Goal: Task Accomplishment & Management: Manage account settings

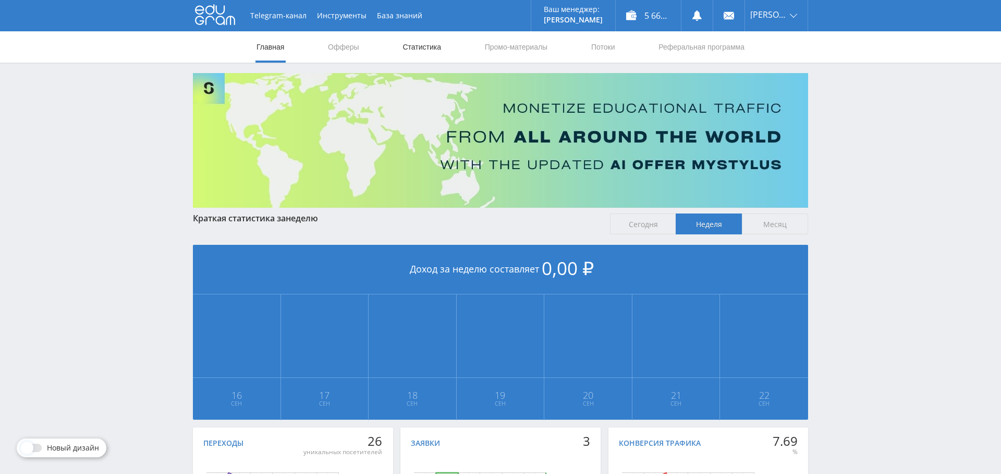
click at [424, 49] on link "Статистика" at bounding box center [422, 46] width 41 height 31
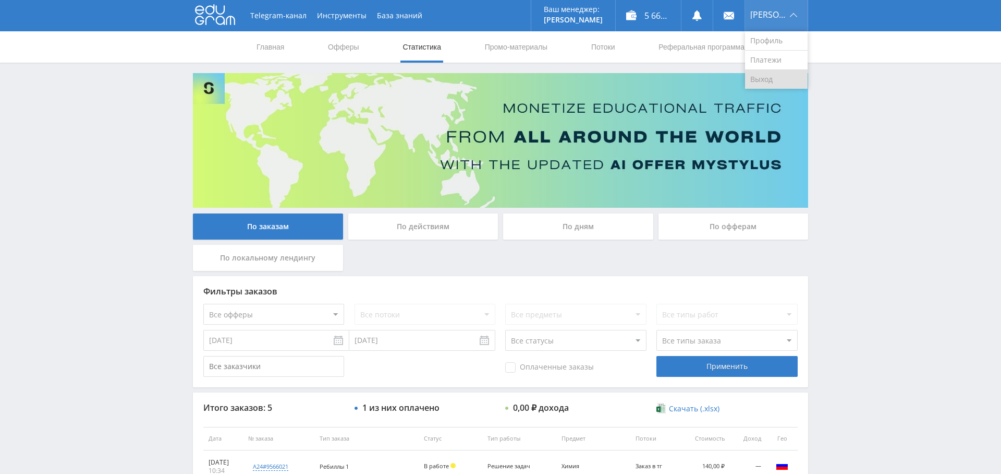
click at [778, 75] on link "Выход" at bounding box center [776, 79] width 63 height 19
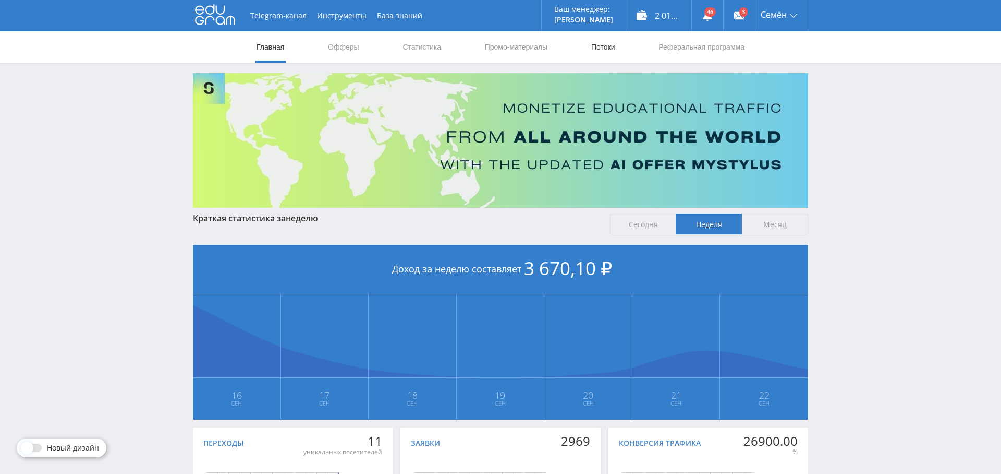
click at [605, 49] on link "Потоки" at bounding box center [603, 46] width 26 height 31
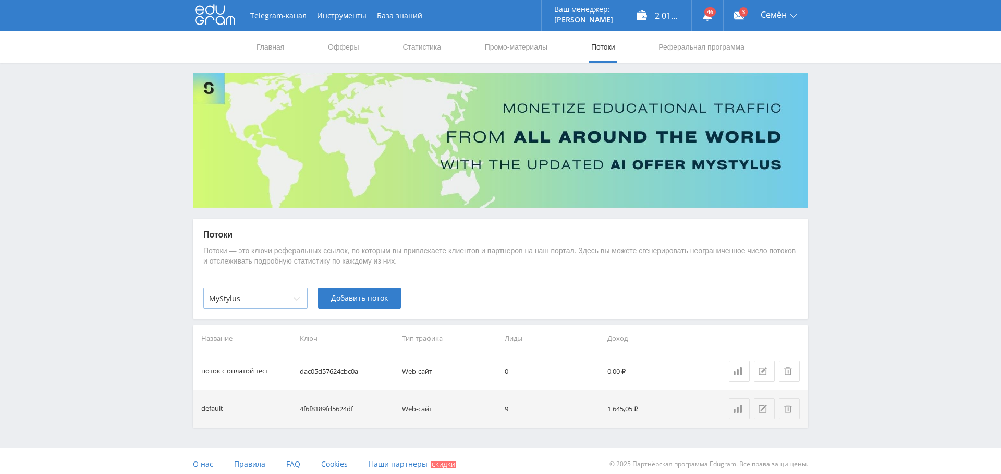
click at [264, 293] on div at bounding box center [244, 298] width 71 height 10
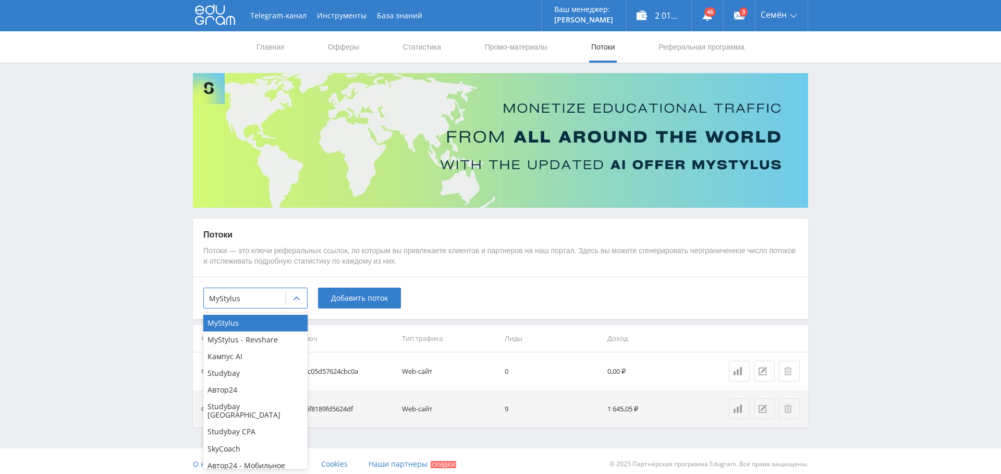
scroll to position [141, 0]
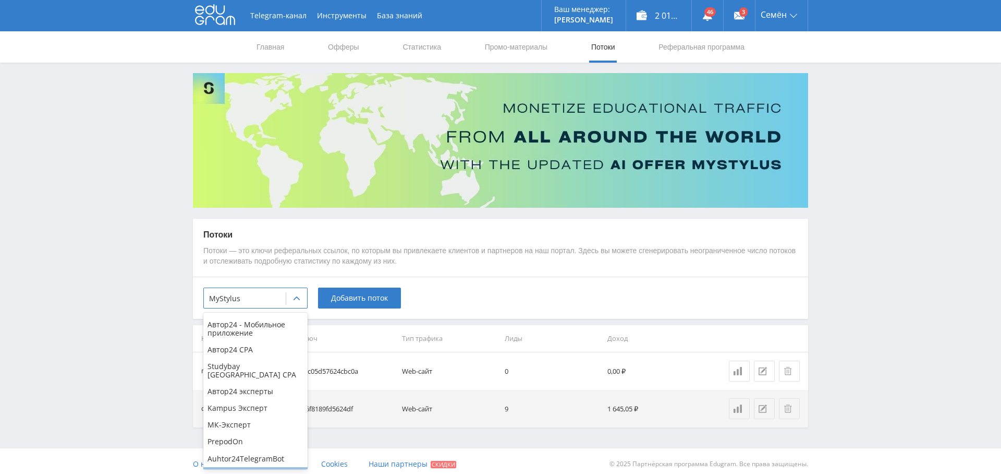
click at [268, 467] on div "Study AI (RevShare)" at bounding box center [255, 475] width 104 height 17
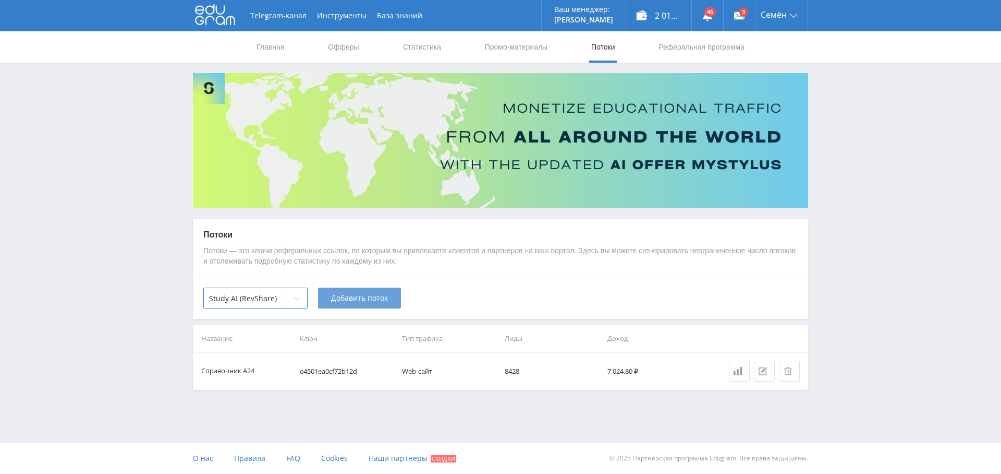
click at [370, 298] on span "Добавить поток" at bounding box center [359, 298] width 57 height 8
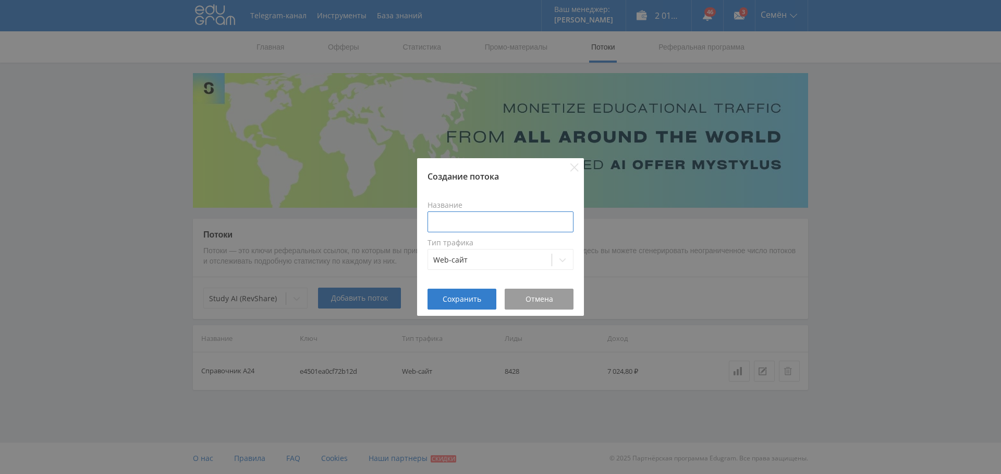
click at [465, 229] on input at bounding box center [501, 221] width 146 height 21
type input "C"
type input "С"
type input "А"
click at [514, 223] on input "Презентации Справочник" at bounding box center [501, 221] width 146 height 21
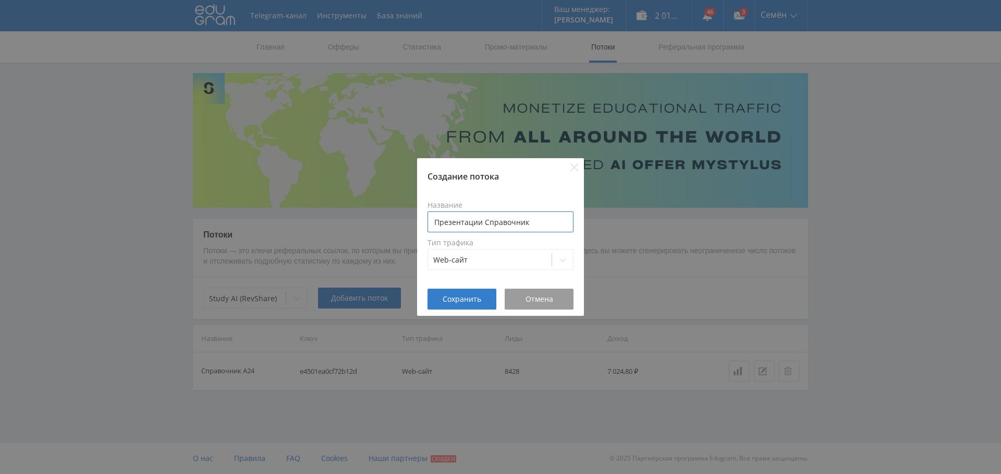
click at [514, 223] on input "Презентации Справочник" at bounding box center [501, 221] width 146 height 21
type input "Презентации Справочник"
click at [460, 295] on span "Сохранить" at bounding box center [462, 299] width 39 height 8
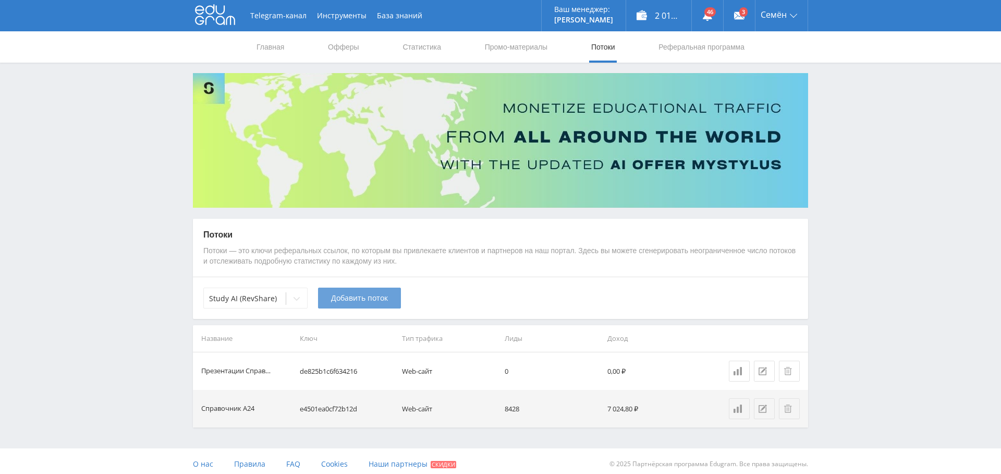
click at [367, 294] on span "Добавить поток" at bounding box center [359, 298] width 57 height 8
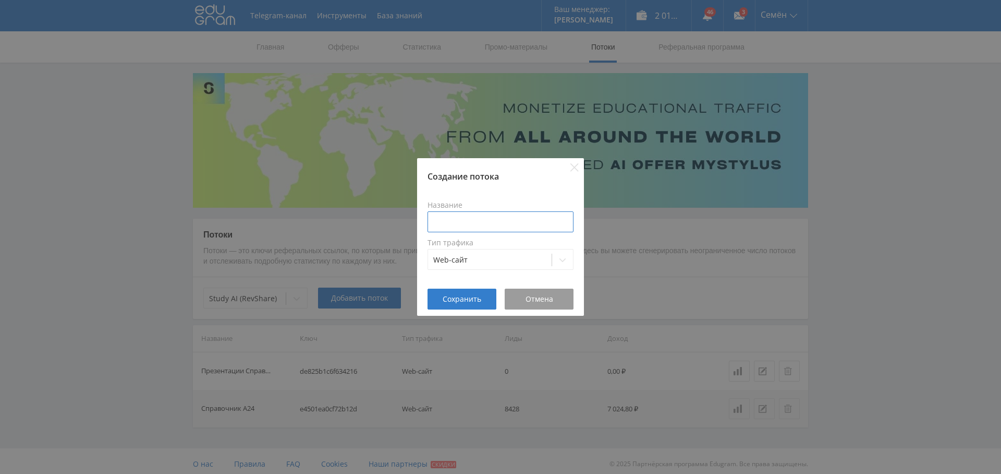
click at [477, 219] on input at bounding box center [501, 221] width 146 height 21
paste input "Справочник"
type input "Рефераты Справочник"
click at [458, 295] on span "Сохранить" at bounding box center [462, 299] width 39 height 8
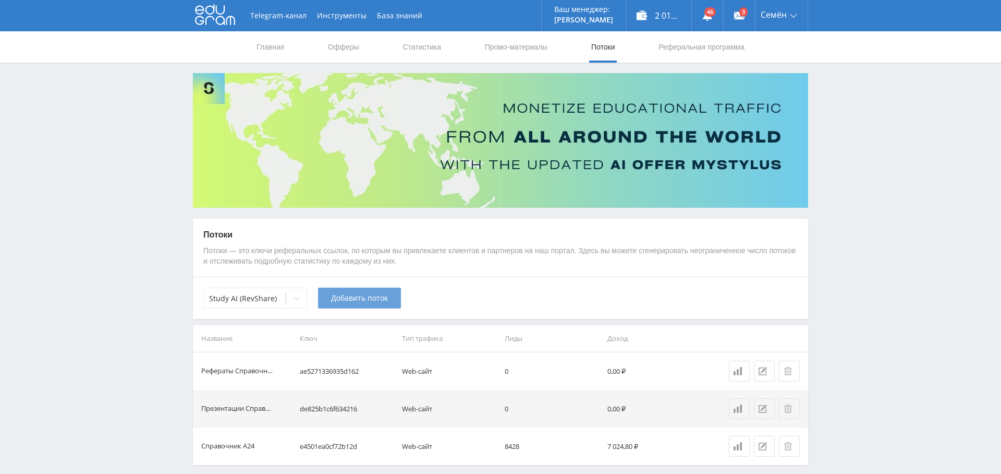
click at [367, 296] on span "Добавить поток" at bounding box center [359, 298] width 57 height 8
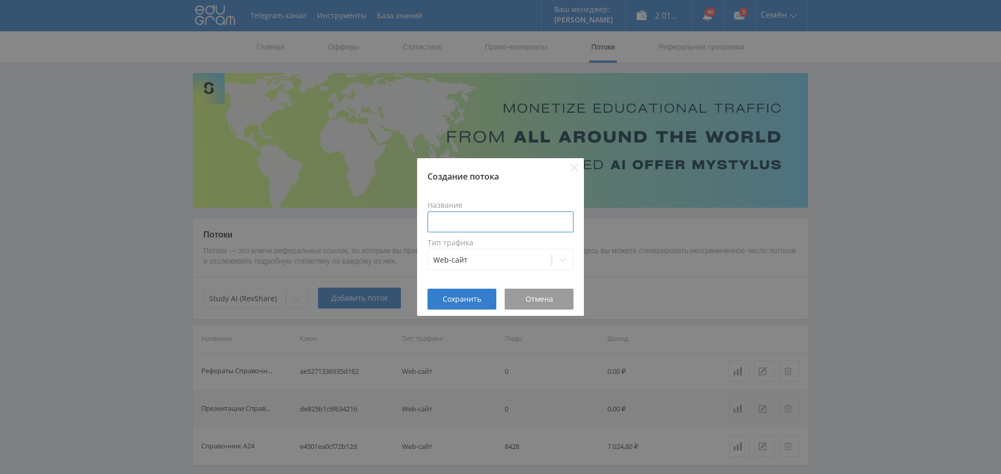
click at [466, 213] on input at bounding box center [501, 221] width 146 height 21
paste input "Справочник"
type input "решение задач Справочник"
click at [458, 296] on span "Сохранить" at bounding box center [462, 299] width 39 height 8
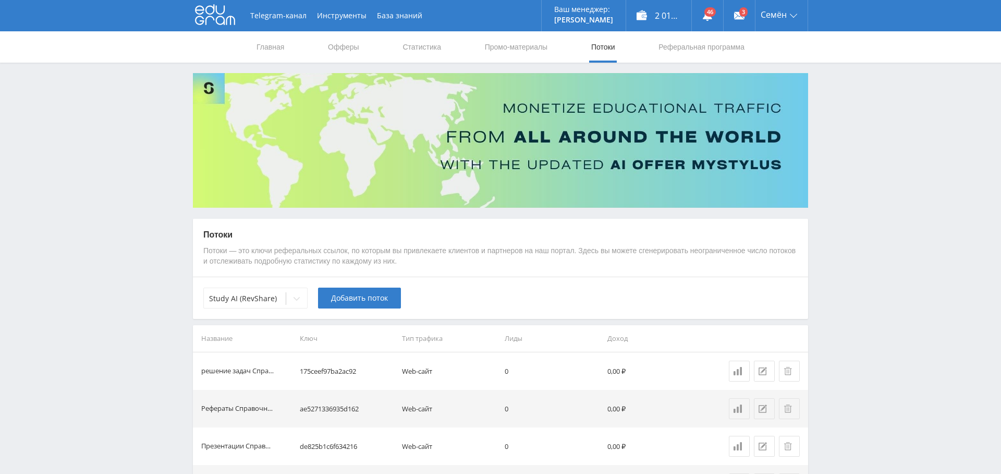
scroll to position [0, 0]
click at [510, 46] on link "Промо-материалы" at bounding box center [516, 46] width 65 height 31
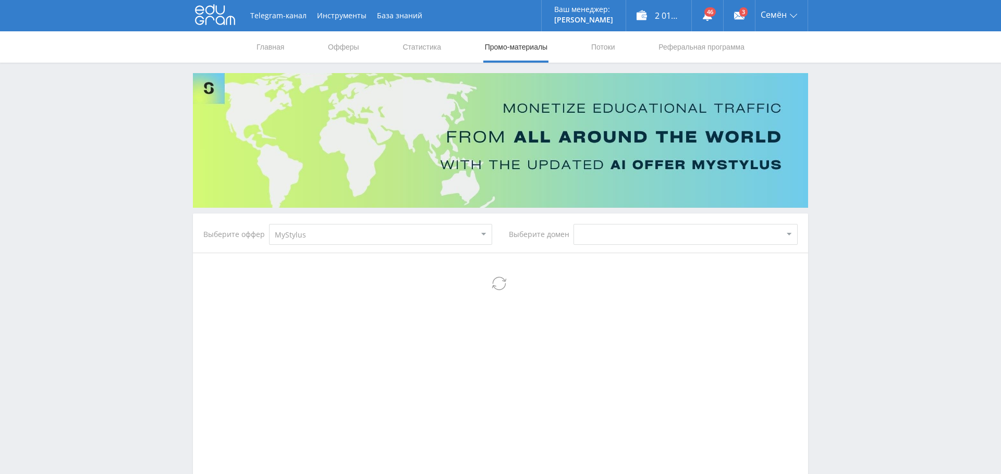
click at [431, 228] on select "MyStylus MyStylus - Revshare Кампус AI Studybay Автор24 Studybay Brazil Studyba…" at bounding box center [380, 234] width 223 height 21
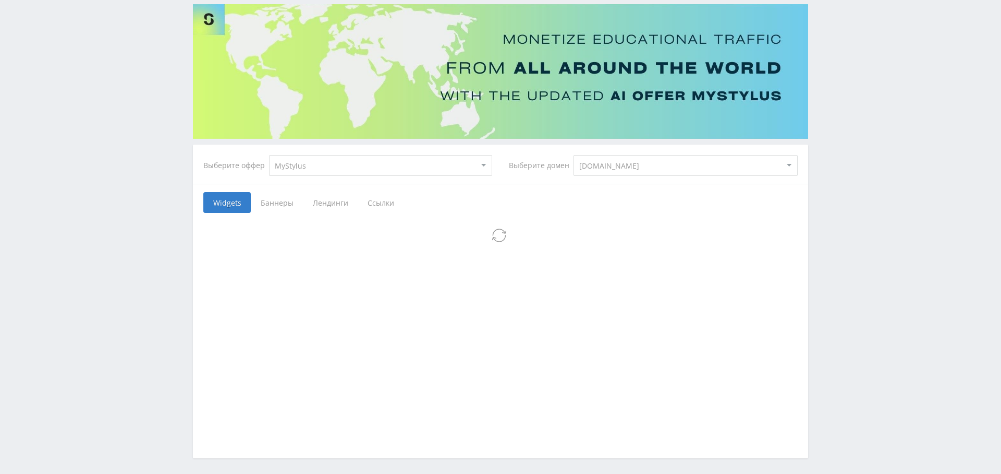
scroll to position [48, 0]
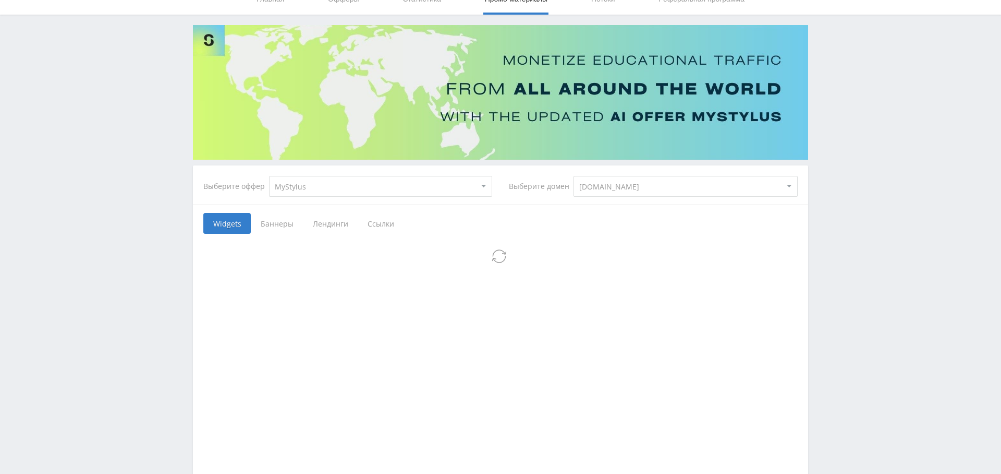
click at [392, 185] on select "MyStylus MyStylus - Revshare Кампус AI Studybay Автор24 Studybay Brazil Studyba…" at bounding box center [380, 186] width 223 height 21
select select "338"
click at [269, 176] on select "MyStylus MyStylus - Revshare Кампус AI Studybay Автор24 Studybay Brazil Studyba…" at bounding box center [380, 186] width 223 height 21
click at [370, 187] on select "MyStylus MyStylus - Revshare Кампус AI Studybay Автор24 Studybay Brazil Studyba…" at bounding box center [380, 186] width 223 height 21
click at [354, 188] on select "MyStylus MyStylus - Revshare Кампус AI Studybay Автор24 Studybay Brazil Studyba…" at bounding box center [380, 186] width 223 height 21
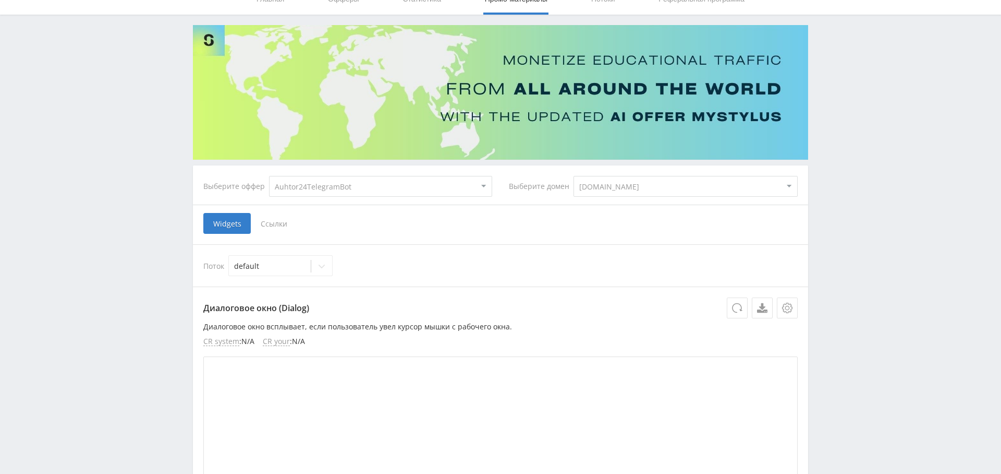
select select "376"
click at [269, 176] on select "MyStylus MyStylus - Revshare Кампус AI Studybay Автор24 Studybay Brazil Studyba…" at bounding box center [380, 186] width 223 height 21
select select "376"
click at [281, 217] on span "Ссылки" at bounding box center [274, 223] width 46 height 21
click at [0, 0] on input "Ссылки" at bounding box center [0, 0] width 0 height 0
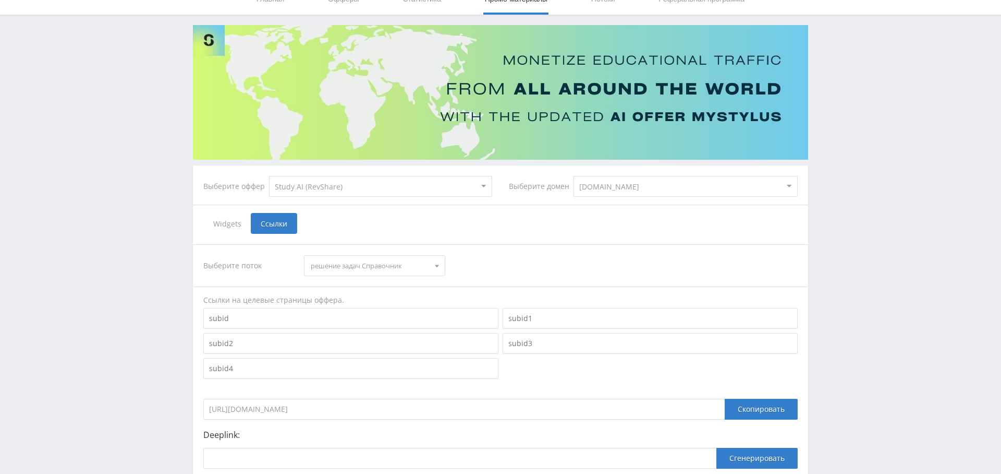
scroll to position [152, 0]
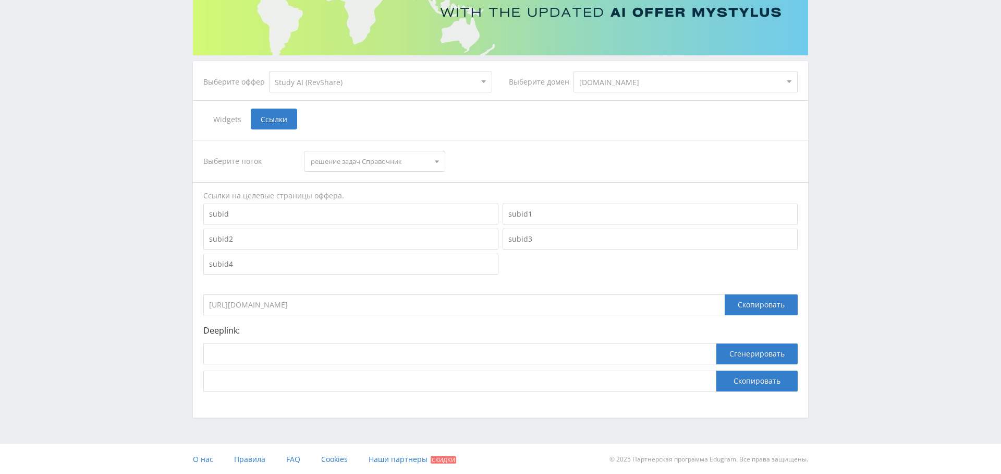
click at [410, 159] on span "решение задач Справочник" at bounding box center [370, 161] width 118 height 20
click at [395, 210] on button "Презентации Справочник" at bounding box center [375, 209] width 140 height 15
click at [766, 304] on div "Скопировать" at bounding box center [761, 304] width 73 height 21
click at [402, 158] on span "Презентации Справочник" at bounding box center [370, 161] width 118 height 20
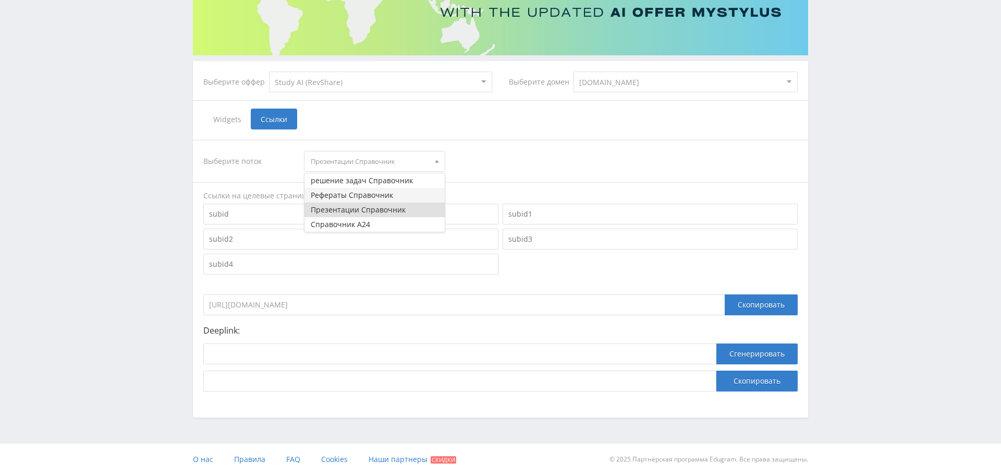
click at [391, 190] on button "Рефераты Справочник" at bounding box center [375, 195] width 140 height 15
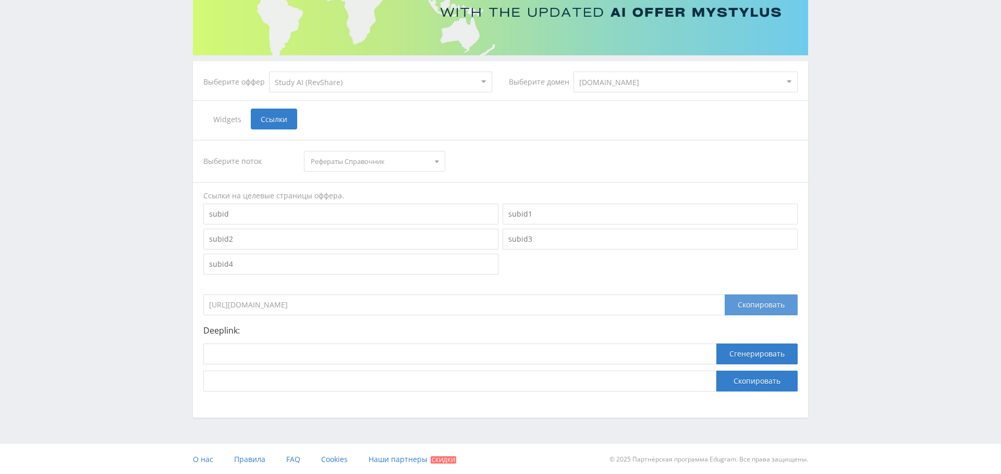
click at [762, 306] on div "Скопировать" at bounding box center [761, 304] width 73 height 21
click at [367, 162] on span "Рефераты Справочник" at bounding box center [370, 161] width 118 height 20
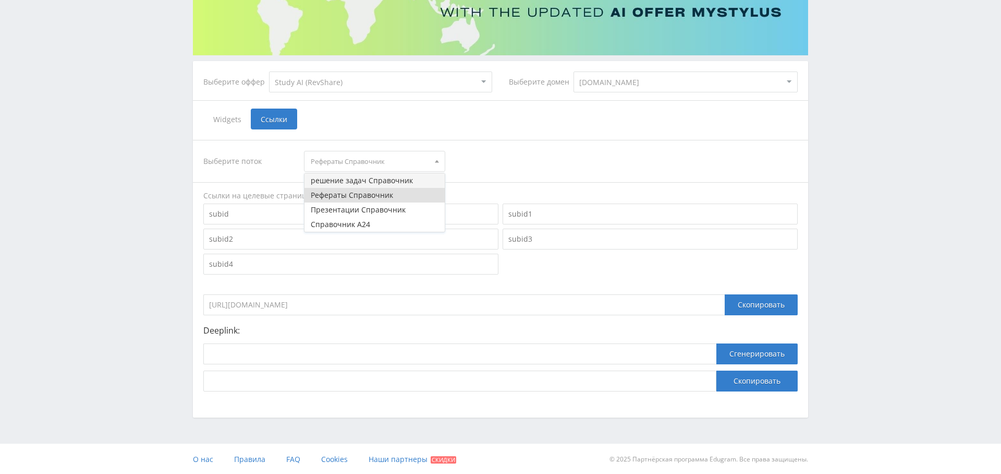
click at [367, 183] on button "решение задач Справочник" at bounding box center [375, 180] width 140 height 15
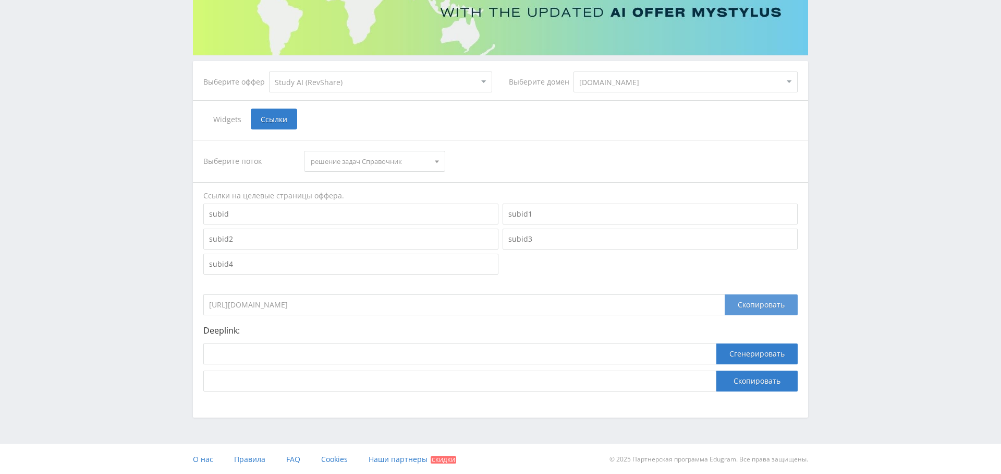
click at [766, 304] on div "Скопировать" at bounding box center [761, 304] width 73 height 21
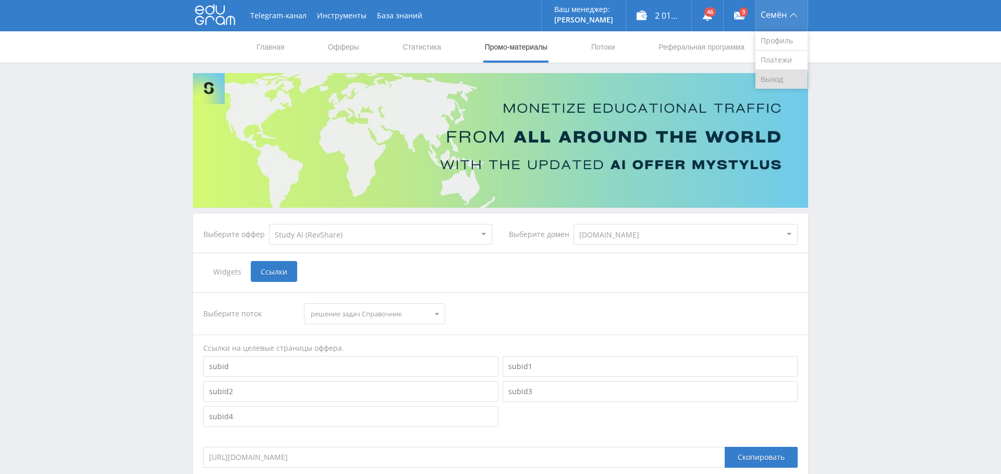
click at [783, 78] on link "Выход" at bounding box center [782, 79] width 52 height 19
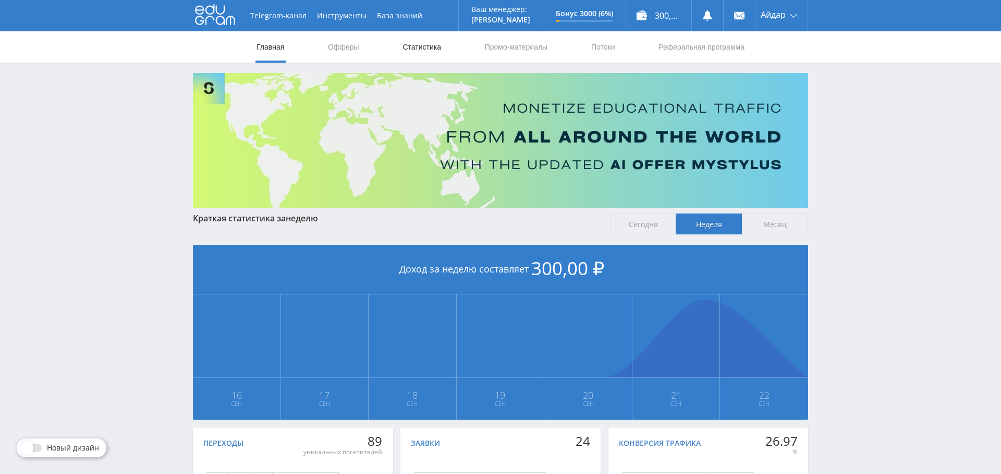
click at [429, 47] on link "Статистика" at bounding box center [422, 46] width 41 height 31
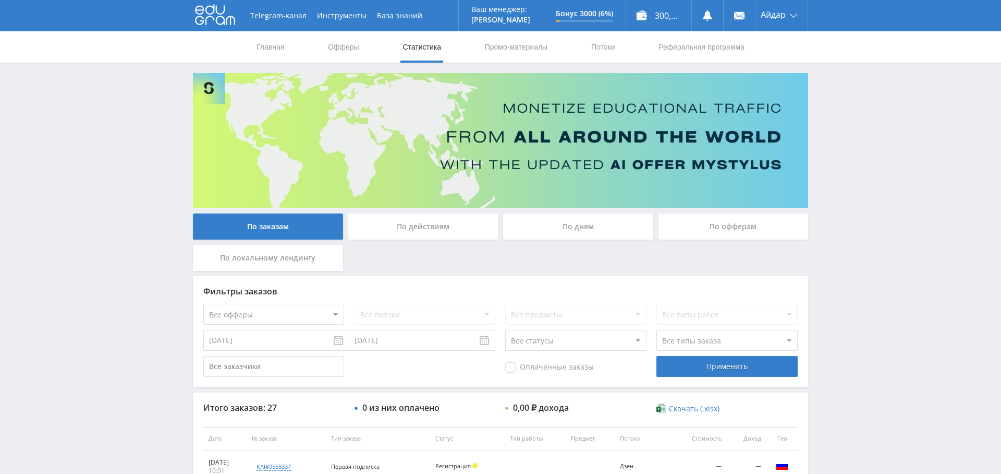
click at [575, 220] on div "По дням" at bounding box center [578, 226] width 150 height 26
click at [0, 0] on input "По дням" at bounding box center [0, 0] width 0 height 0
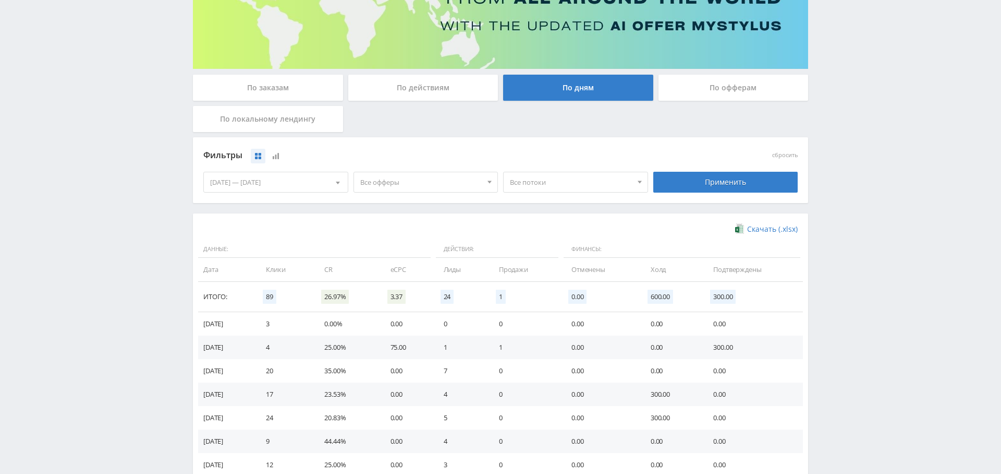
scroll to position [208, 0]
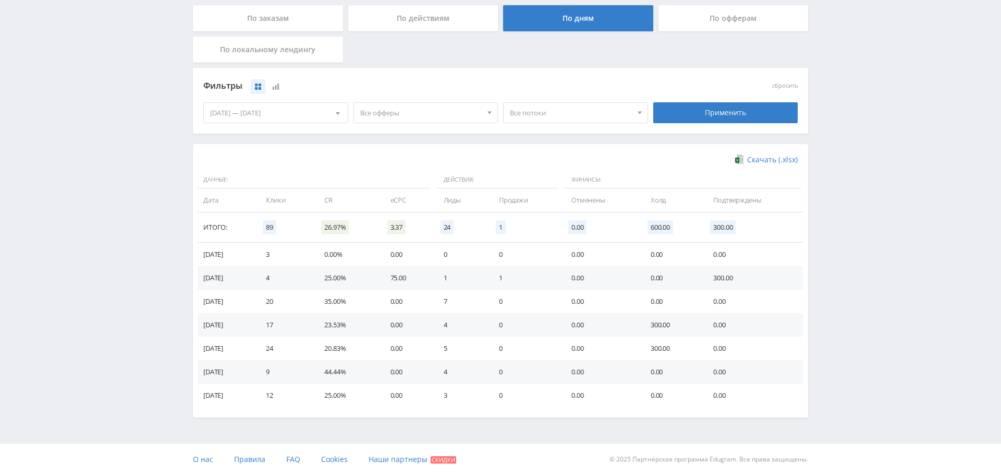
click at [284, 114] on div "[DATE] — [DATE]" at bounding box center [276, 113] width 144 height 20
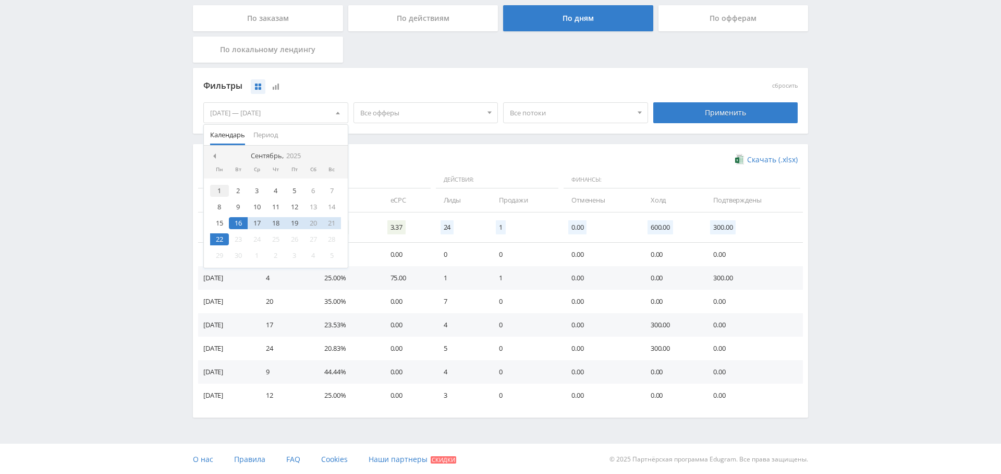
click at [225, 193] on div "1" at bounding box center [219, 191] width 19 height 12
click at [221, 235] on div "22" at bounding box center [219, 239] width 19 height 12
click at [728, 108] on div "Применить" at bounding box center [726, 112] width 145 height 21
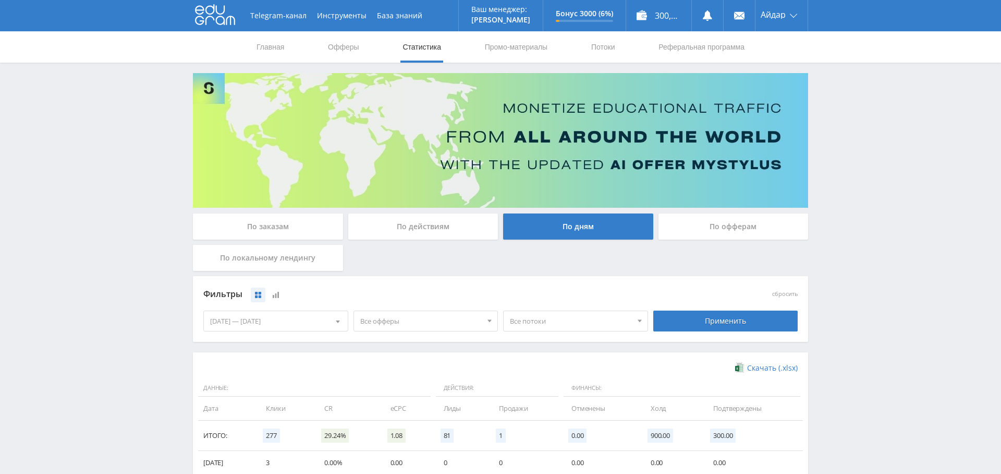
scroll to position [494, 0]
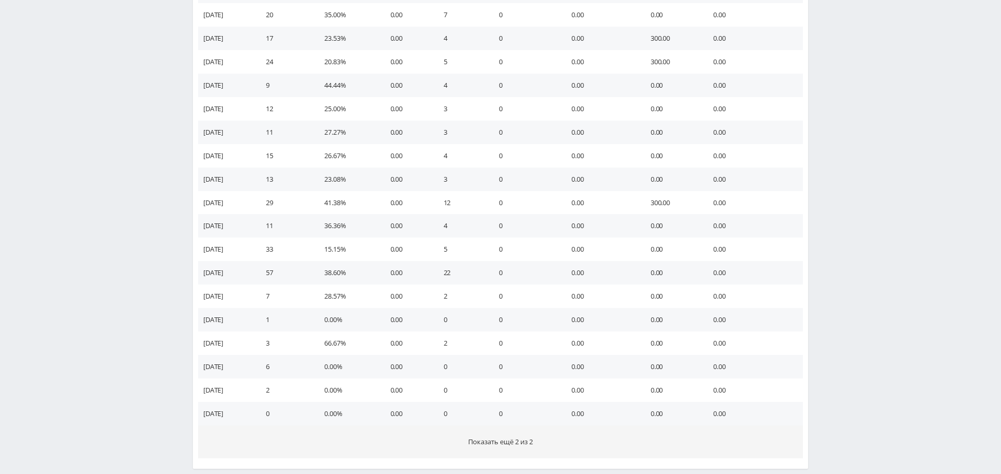
click at [523, 439] on span "Показать ещё 2 из 2" at bounding box center [500, 441] width 65 height 9
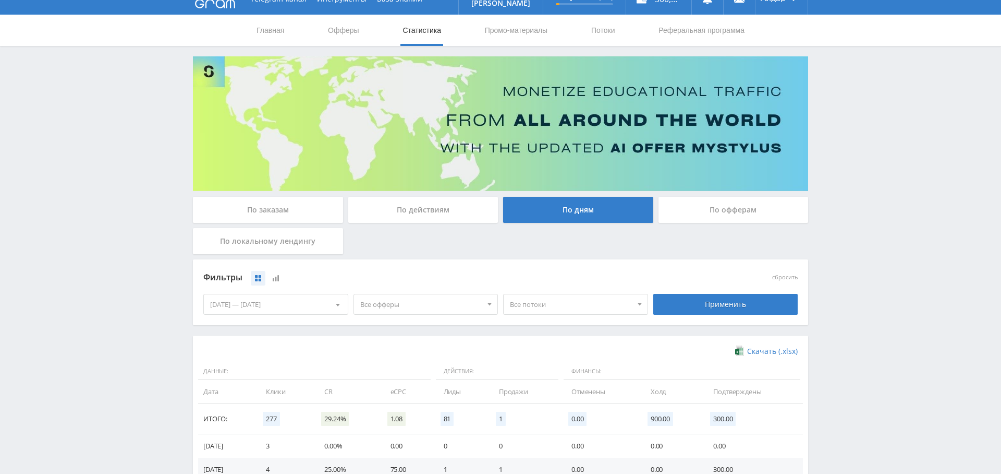
scroll to position [16, 0]
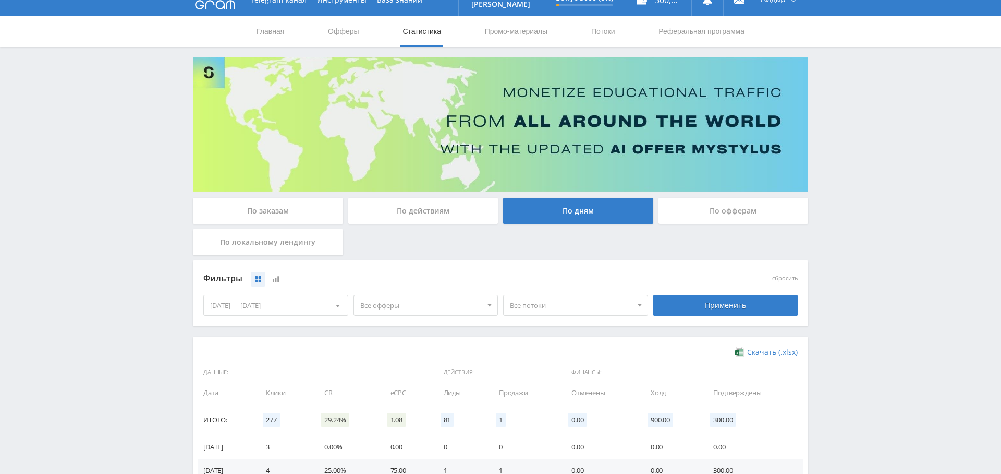
click at [400, 288] on div "Фильтры" at bounding box center [426, 279] width 450 height 24
drag, startPoint x: 405, startPoint y: 301, endPoint x: 406, endPoint y: 307, distance: 5.9
click at [405, 301] on span "Все офферы" at bounding box center [421, 305] width 122 height 20
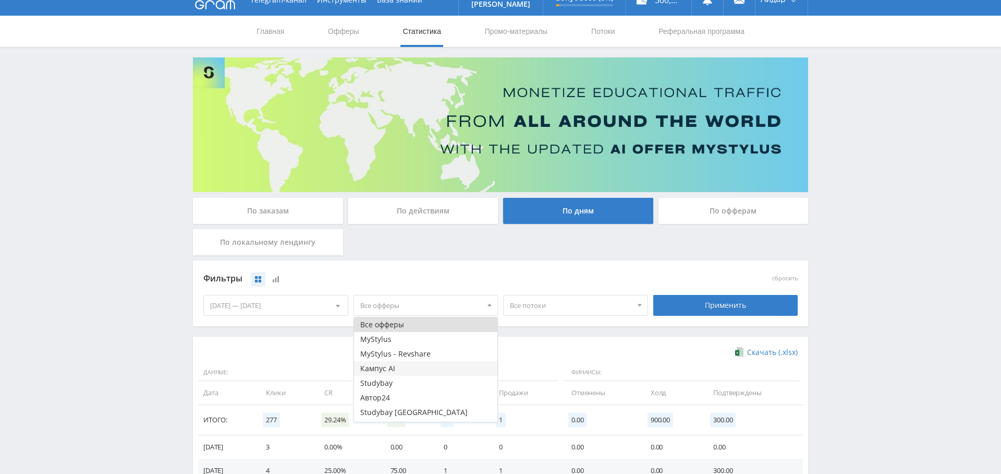
scroll to position [13, 0]
click at [412, 363] on button "Studybay" at bounding box center [426, 370] width 144 height 15
drag, startPoint x: 405, startPoint y: 354, endPoint x: 399, endPoint y: 365, distance: 12.6
click at [405, 354] on button "Кампус AI" at bounding box center [426, 355] width 144 height 15
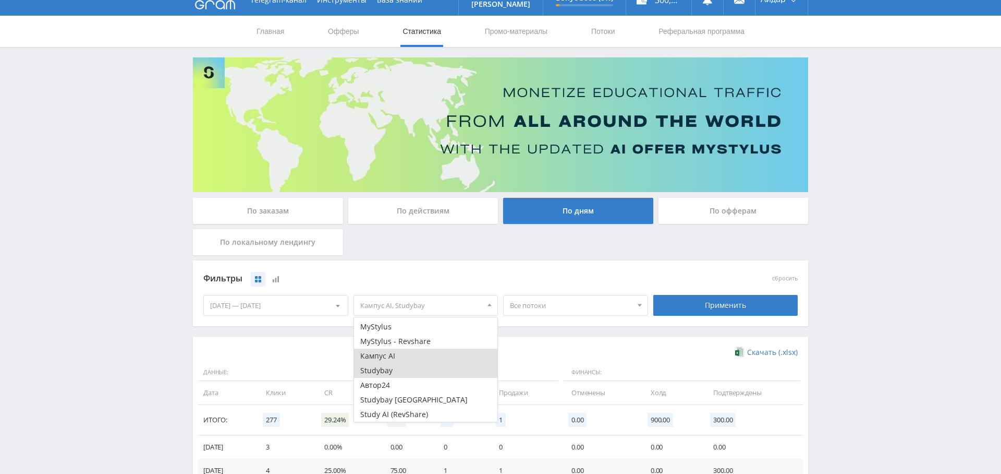
click at [399, 367] on button "Studybay" at bounding box center [426, 370] width 144 height 15
drag, startPoint x: 557, startPoint y: 347, endPoint x: 654, endPoint y: 293, distance: 110.9
click at [556, 347] on div "Скачать (.xlsx)" at bounding box center [500, 352] width 595 height 10
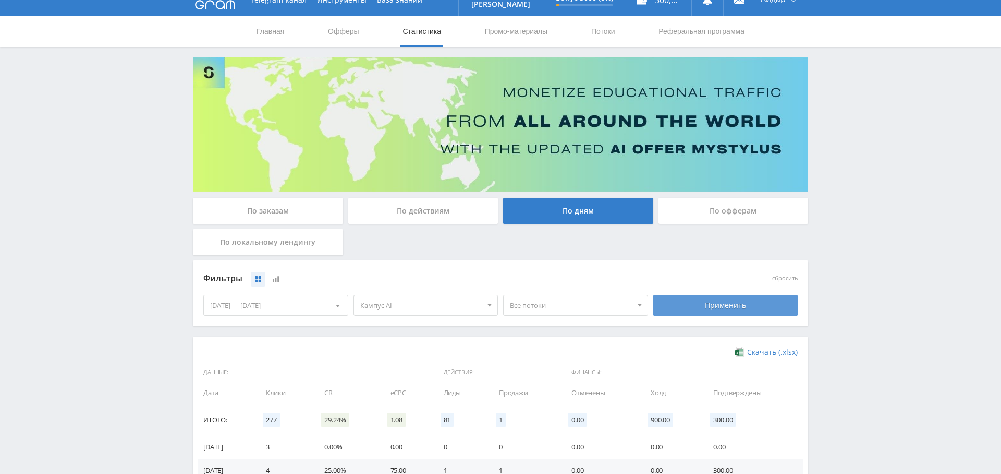
click at [711, 299] on div "Применить" at bounding box center [726, 305] width 145 height 21
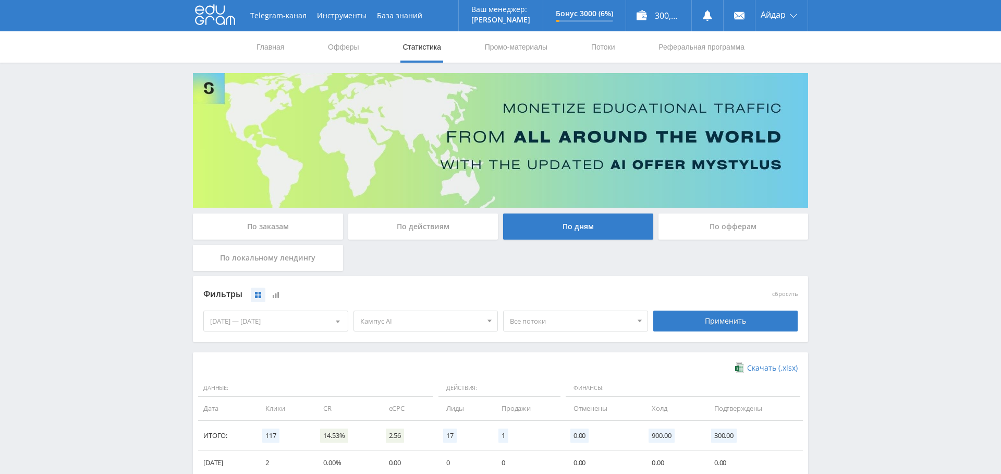
click at [586, 331] on div "Все потоки Все потоки Дзен default" at bounding box center [576, 320] width 150 height 29
click at [581, 323] on span "Все потоки" at bounding box center [571, 321] width 122 height 20
click at [422, 321] on span "Кампус AI" at bounding box center [421, 321] width 122 height 20
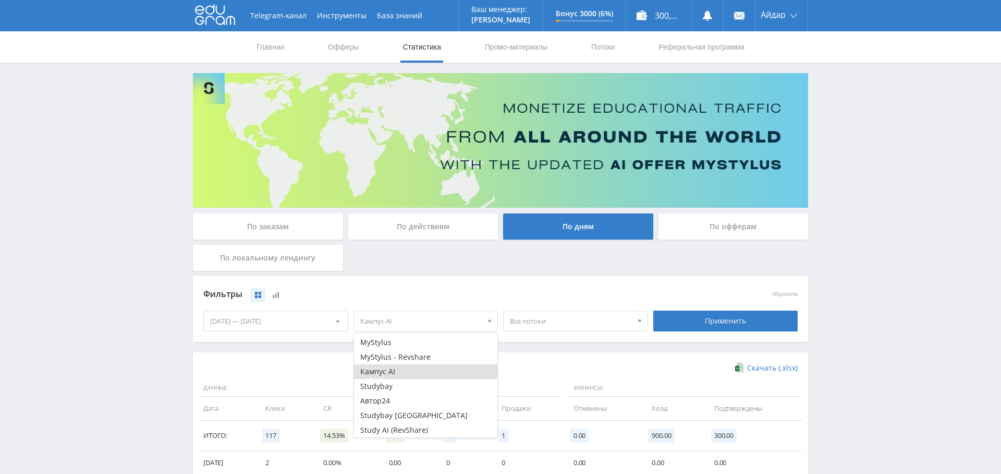
click at [509, 322] on div "Все потоки" at bounding box center [568, 321] width 128 height 20
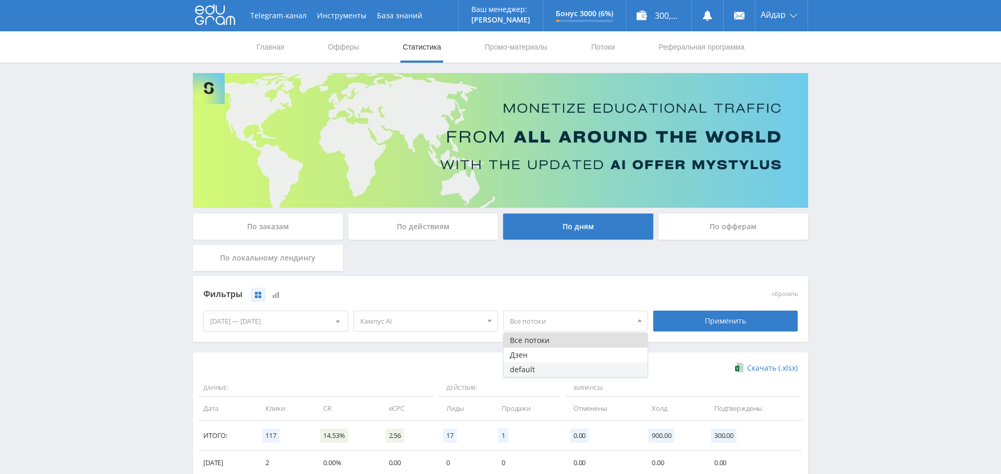
click at [528, 369] on button "default" at bounding box center [576, 369] width 144 height 15
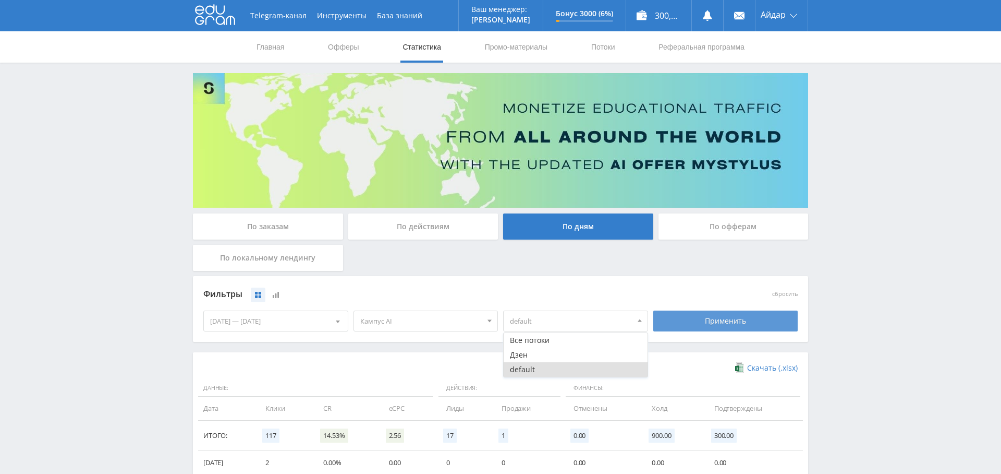
click at [725, 321] on div "Применить" at bounding box center [726, 320] width 145 height 21
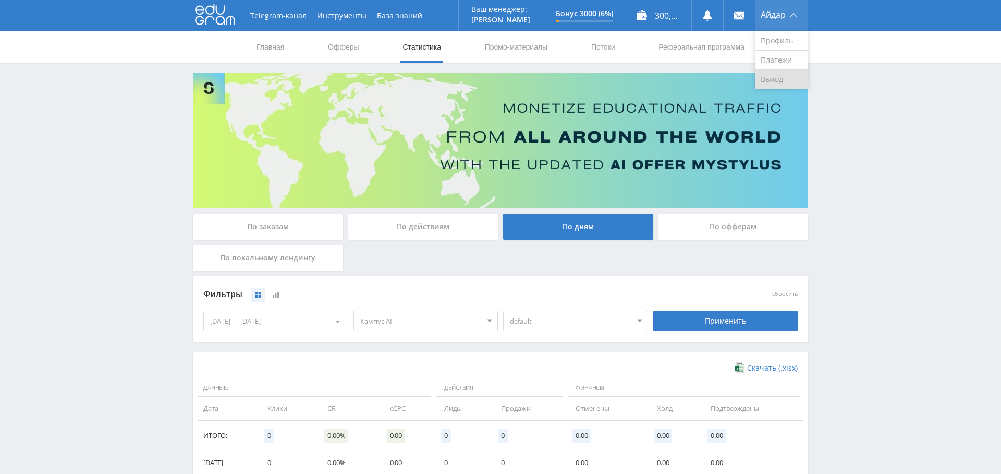
click at [782, 78] on link "Выход" at bounding box center [782, 79] width 52 height 19
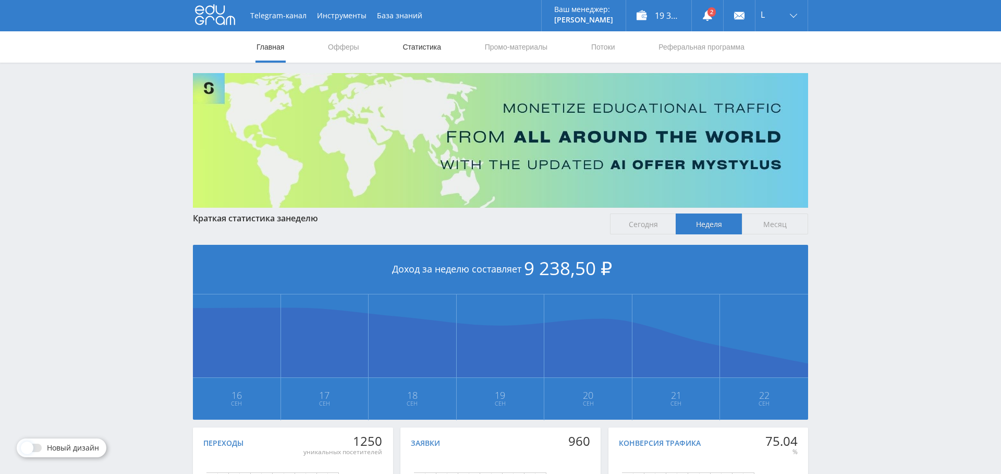
click at [422, 49] on link "Статистика" at bounding box center [422, 46] width 41 height 31
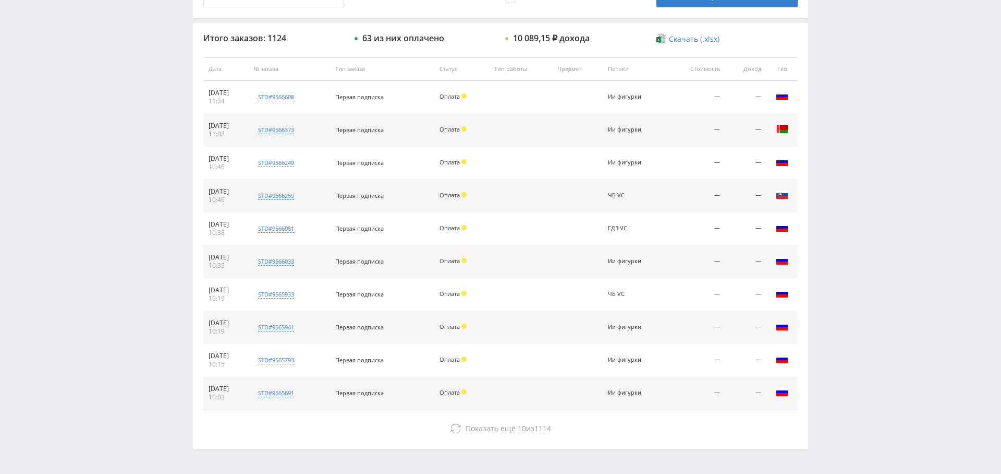
scroll to position [397, 0]
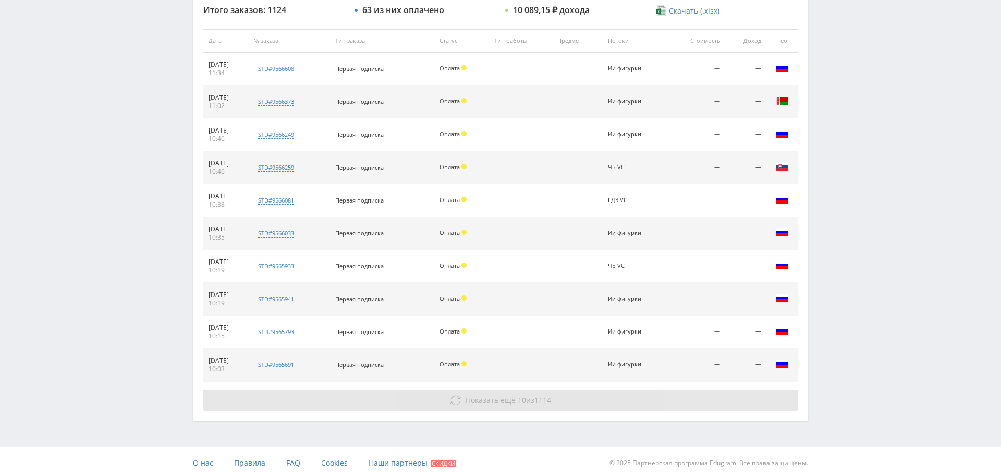
click at [501, 395] on span "Показать ещё" at bounding box center [491, 400] width 50 height 10
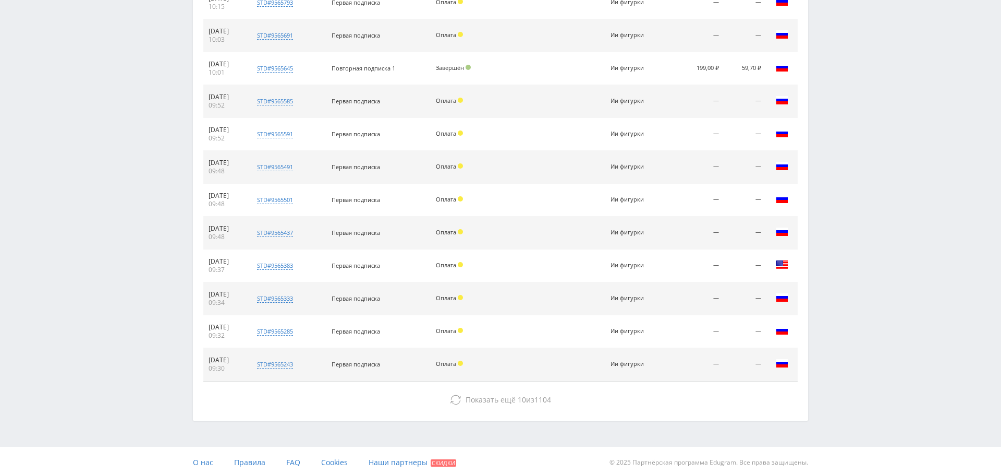
scroll to position [724, 0]
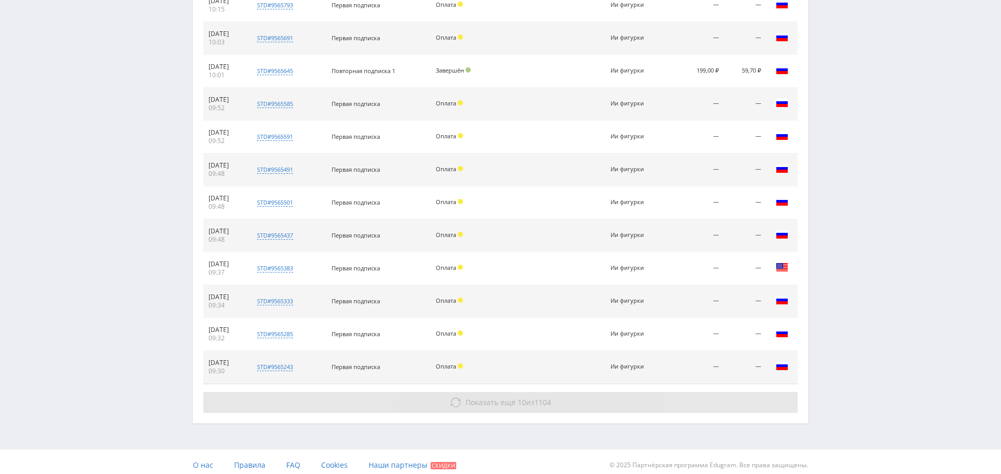
click at [508, 397] on span "Показать ещё" at bounding box center [491, 402] width 50 height 10
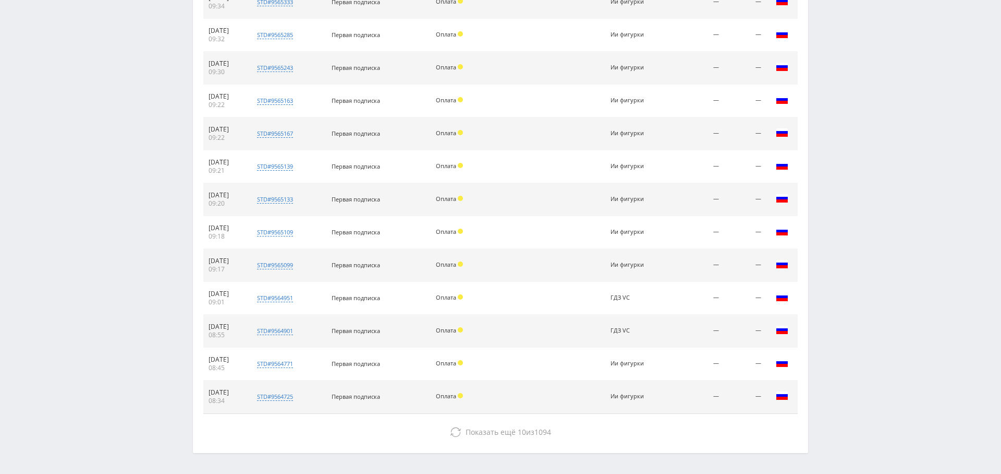
scroll to position [1054, 0]
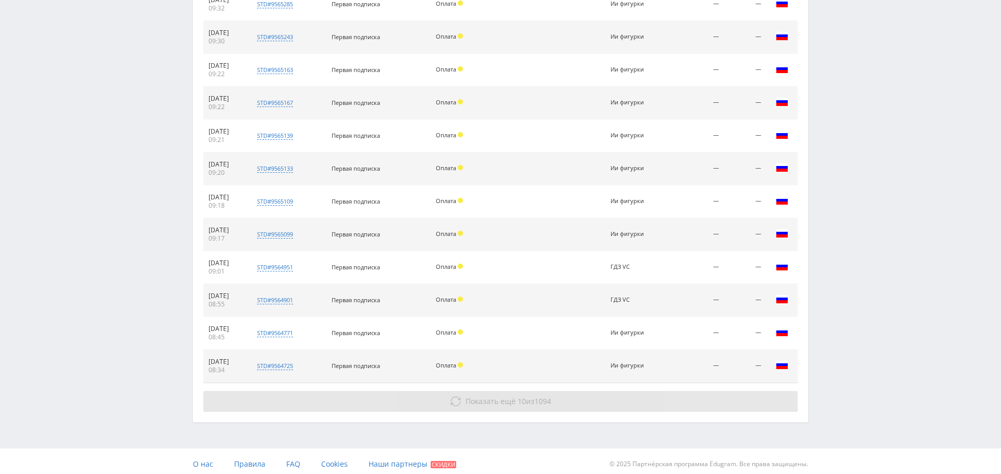
click at [489, 391] on button "Показать ещё 10 из 1094" at bounding box center [500, 401] width 595 height 21
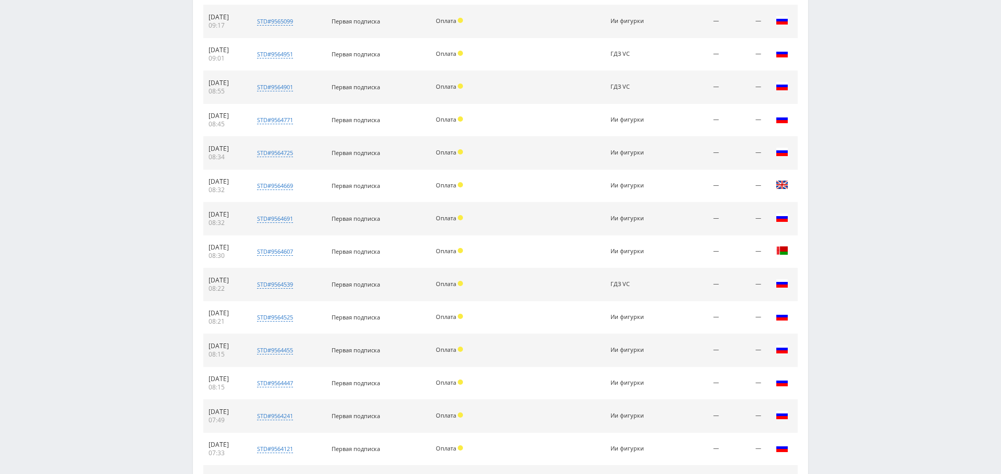
scroll to position [1380, 0]
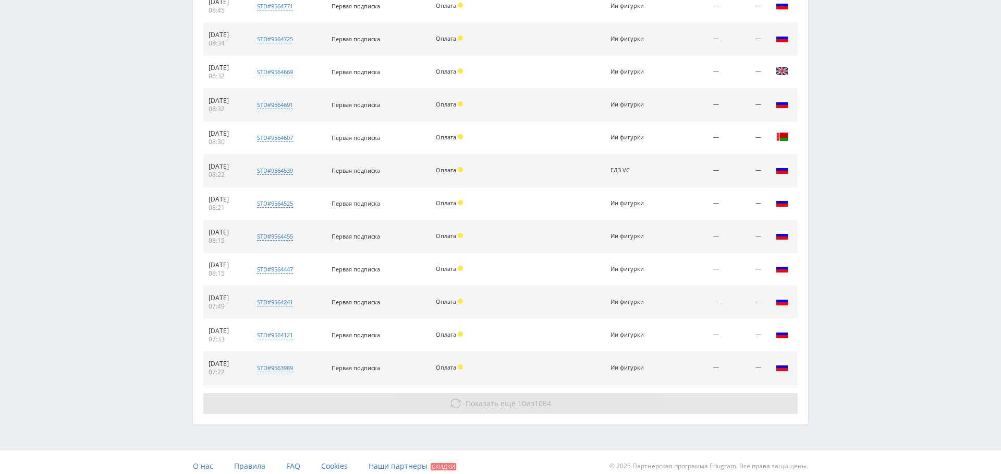
click at [495, 398] on span "Показать ещё" at bounding box center [491, 403] width 50 height 10
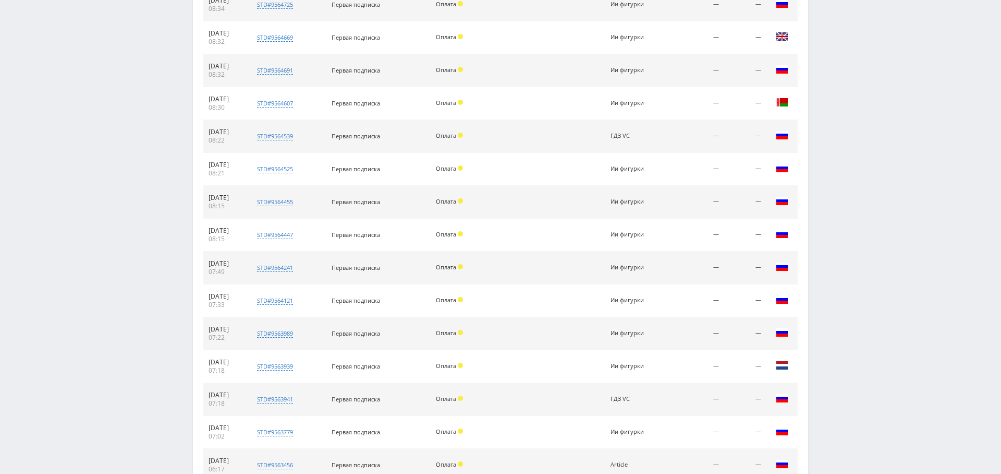
scroll to position [1707, 0]
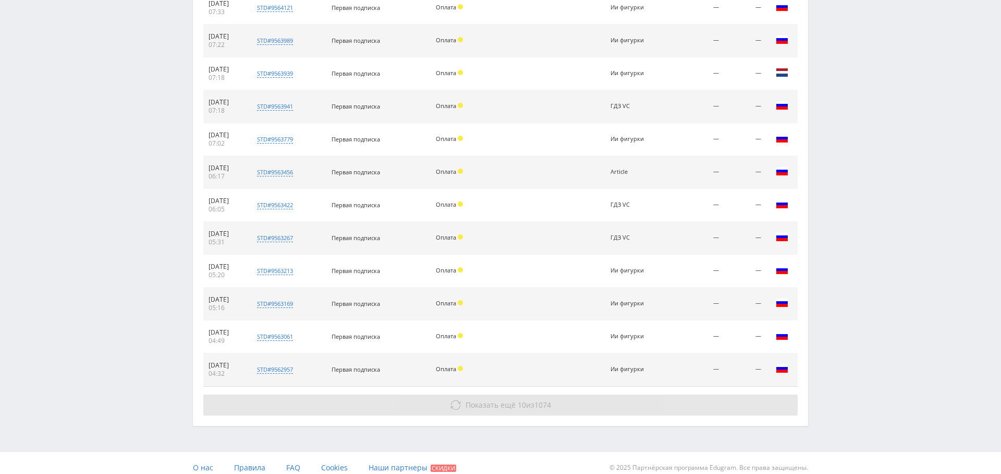
click at [520, 394] on button "Показать ещё 10 из 1074" at bounding box center [500, 404] width 595 height 21
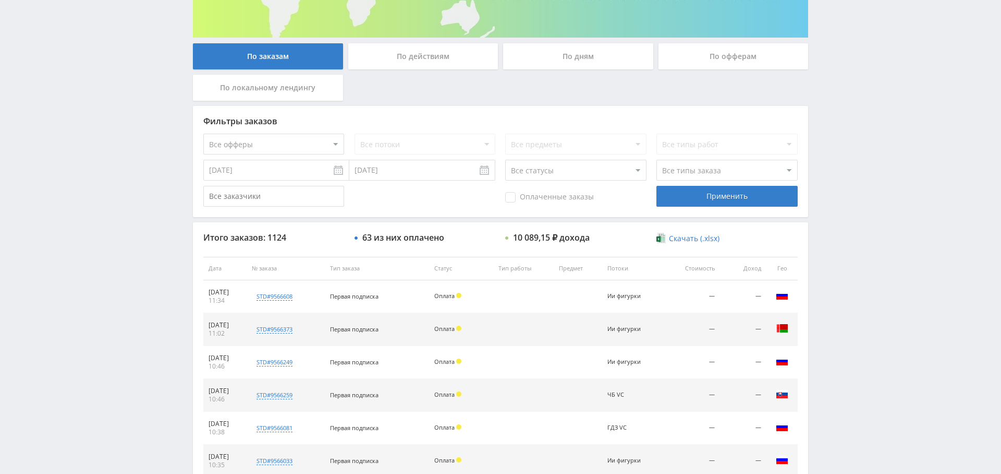
scroll to position [0, 0]
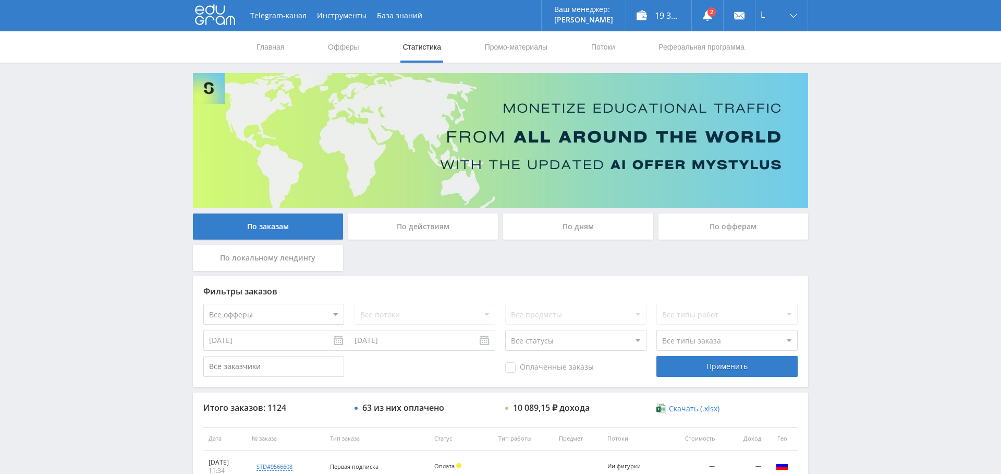
click at [620, 227] on div "По дням" at bounding box center [578, 226] width 150 height 26
click at [0, 0] on input "По дням" at bounding box center [0, 0] width 0 height 0
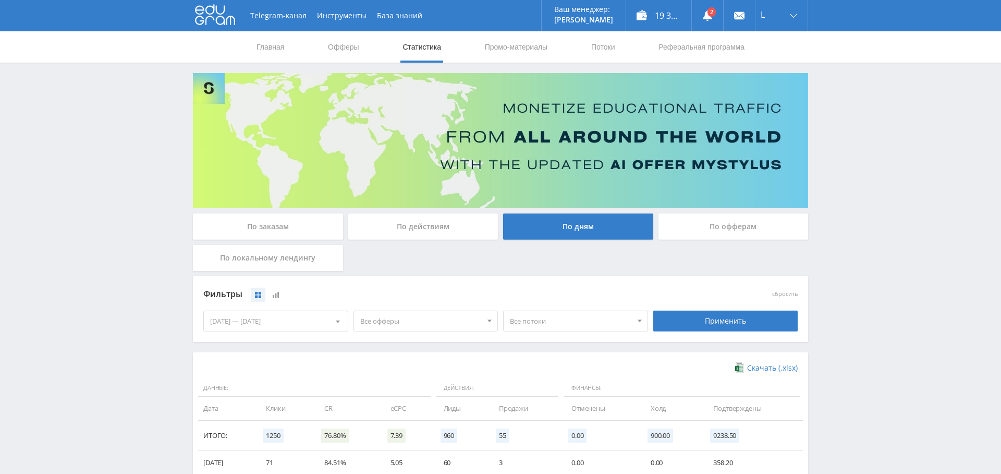
click at [433, 315] on span "Все офферы" at bounding box center [421, 321] width 122 height 20
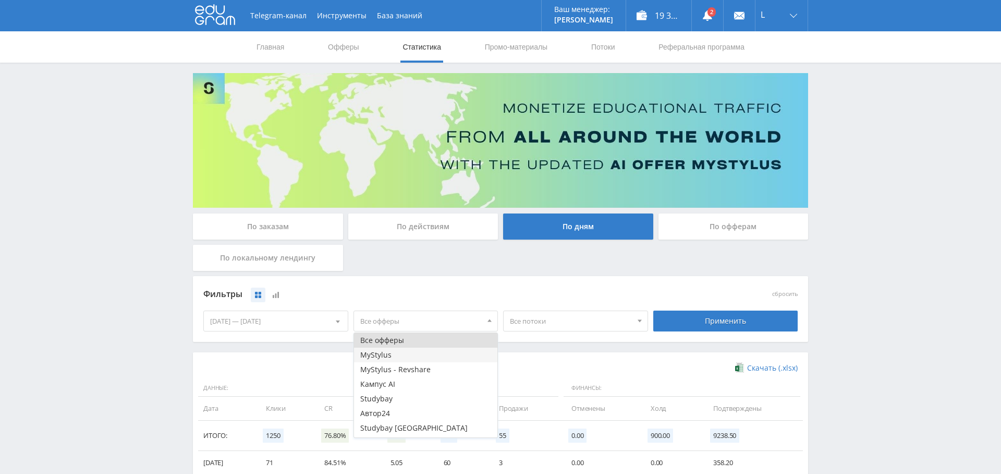
scroll to position [13, 0]
click at [415, 427] on button "Study AI (RevShare)" at bounding box center [426, 429] width 144 height 15
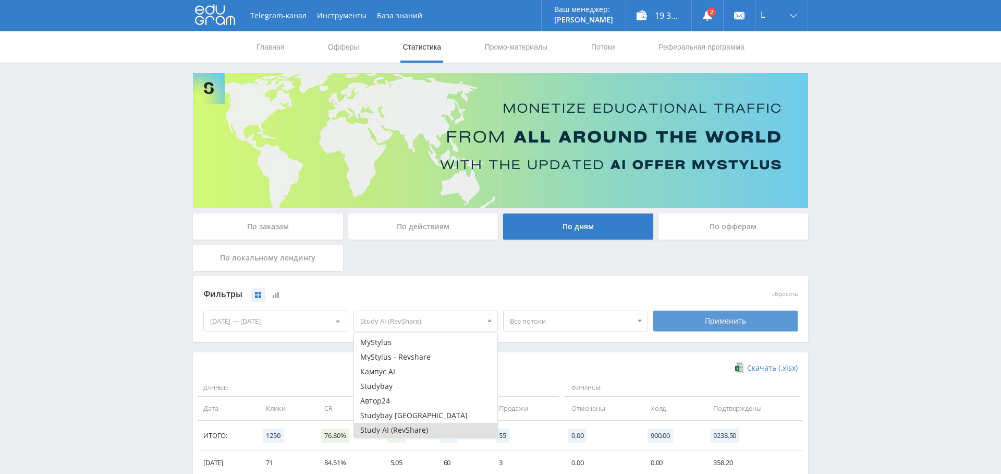
click at [748, 311] on div "Применить" at bounding box center [726, 320] width 145 height 21
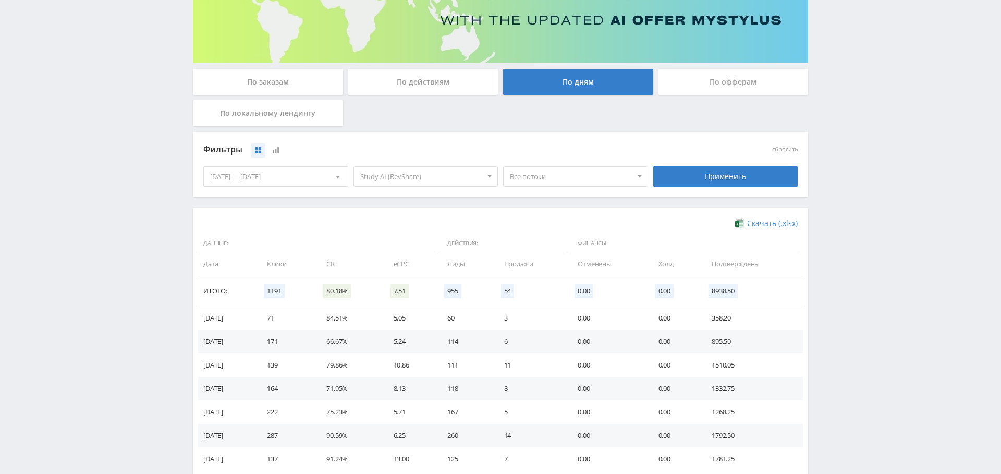
scroll to position [145, 0]
click at [282, 169] on div "[DATE] — [DATE]" at bounding box center [276, 176] width 144 height 20
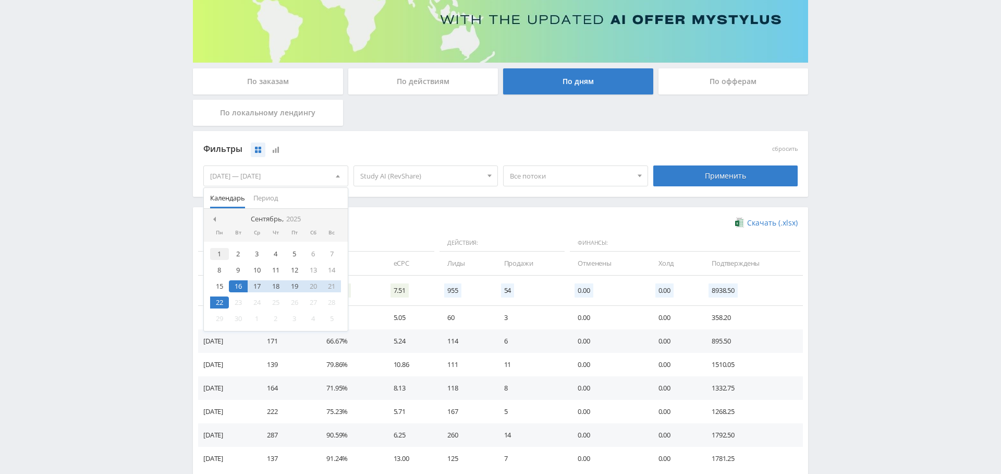
click at [221, 255] on div "1" at bounding box center [219, 254] width 19 height 12
click at [220, 301] on div "22" at bounding box center [219, 302] width 19 height 12
click at [726, 171] on div "Применить" at bounding box center [726, 175] width 145 height 21
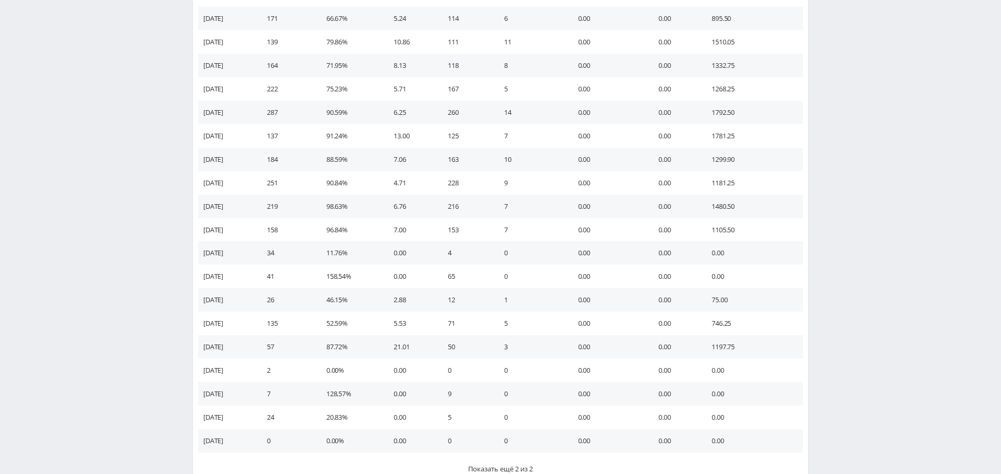
scroll to position [546, 0]
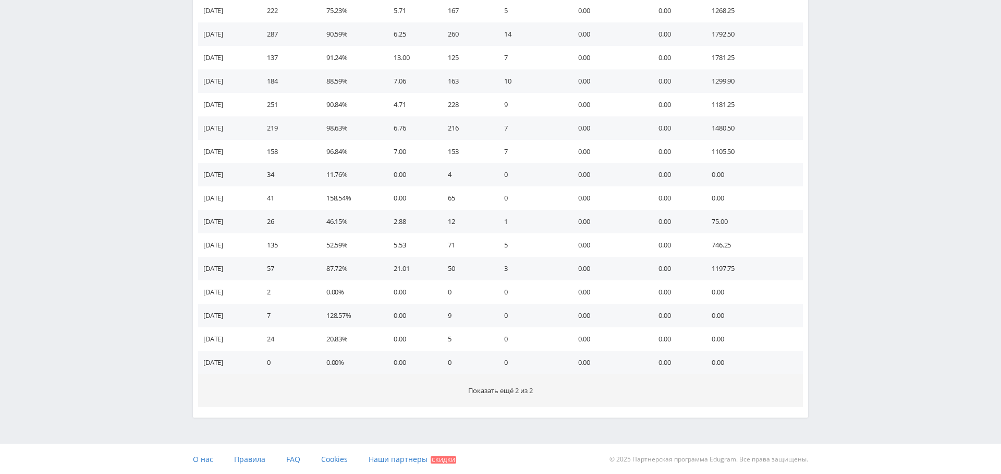
click at [491, 382] on button "Показать ещё 2 из 2" at bounding box center [500, 390] width 605 height 33
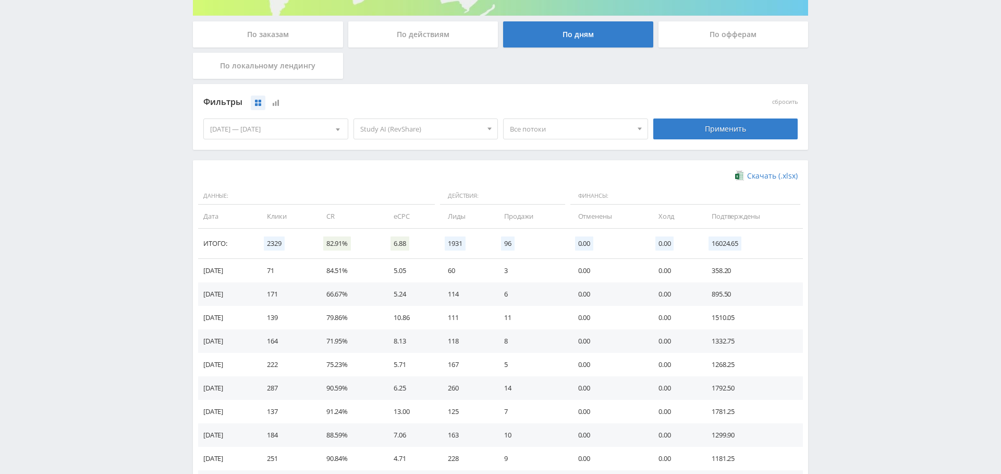
scroll to position [198, 0]
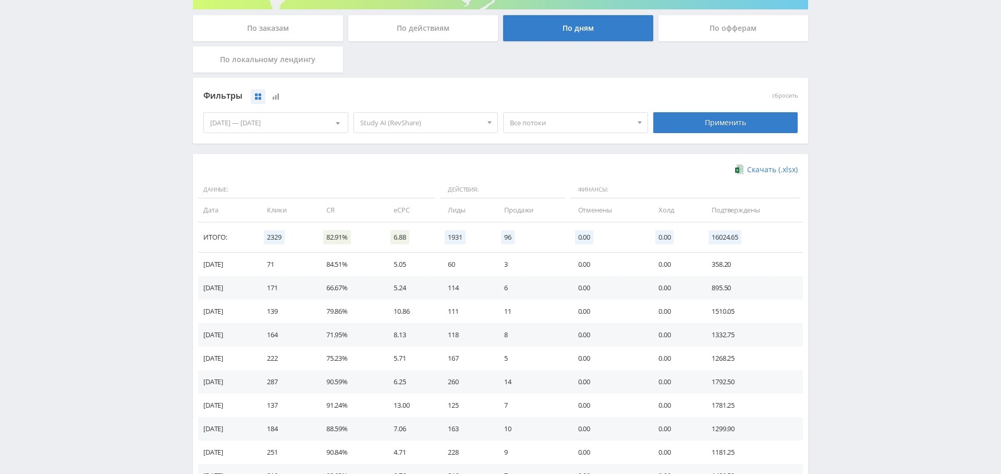
click at [424, 116] on span "Study AI (RevShare)" at bounding box center [421, 123] width 122 height 20
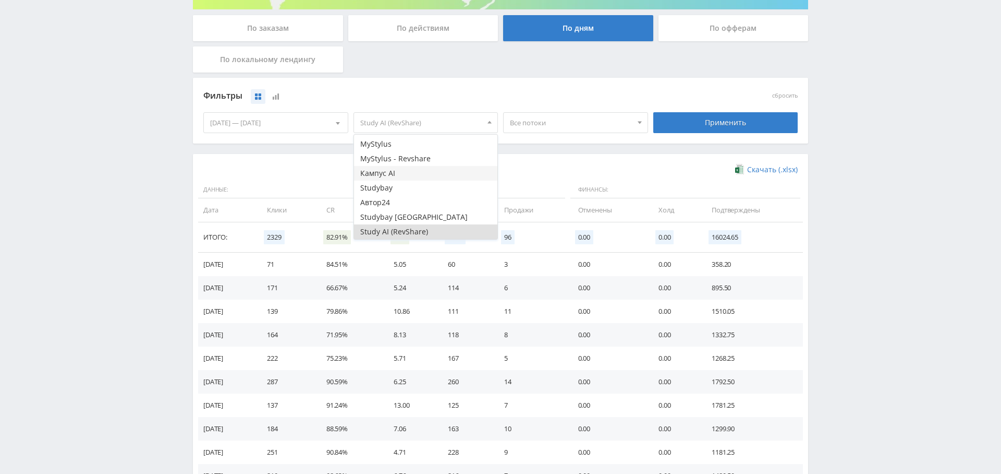
click at [416, 173] on button "Кампус AI" at bounding box center [426, 173] width 144 height 15
click at [420, 230] on button "Study AI (RevShare)" at bounding box center [426, 231] width 144 height 15
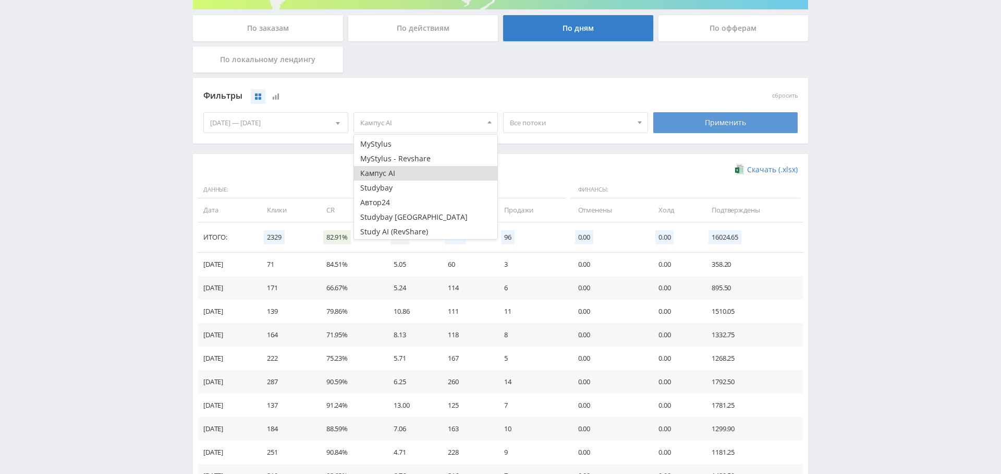
click at [736, 122] on div "Применить" at bounding box center [726, 122] width 145 height 21
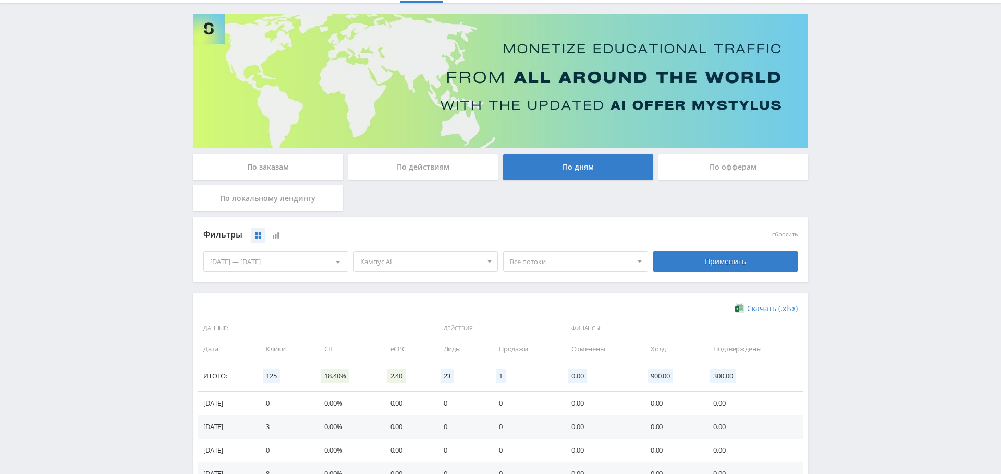
scroll to position [0, 0]
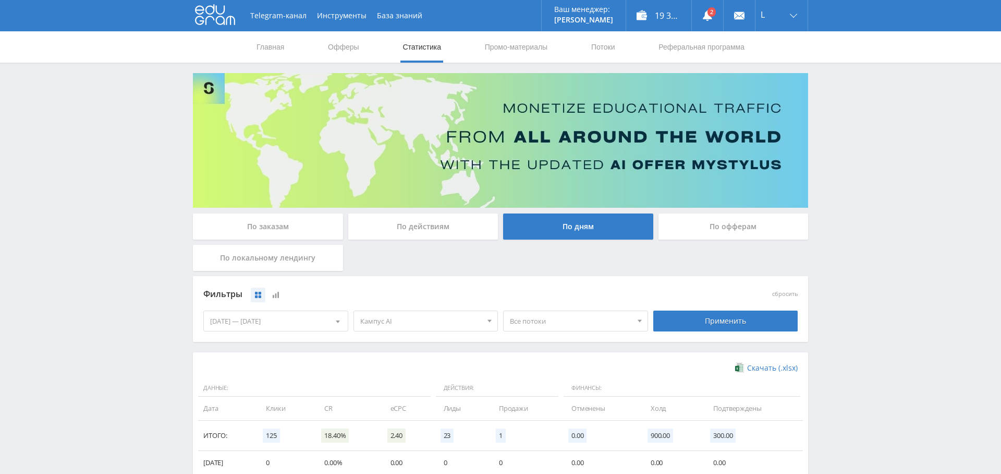
click at [446, 317] on span "Кампус AI" at bounding box center [421, 321] width 122 height 20
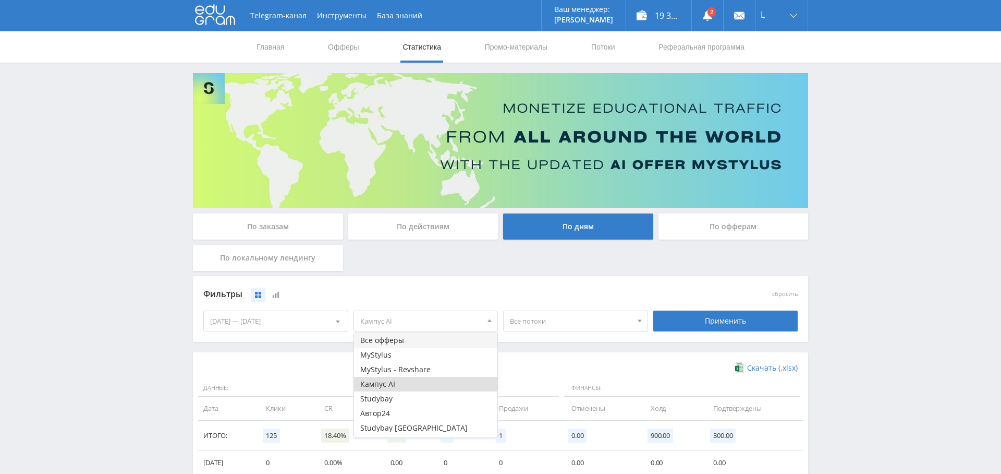
click at [413, 344] on button "Все офферы" at bounding box center [426, 340] width 144 height 15
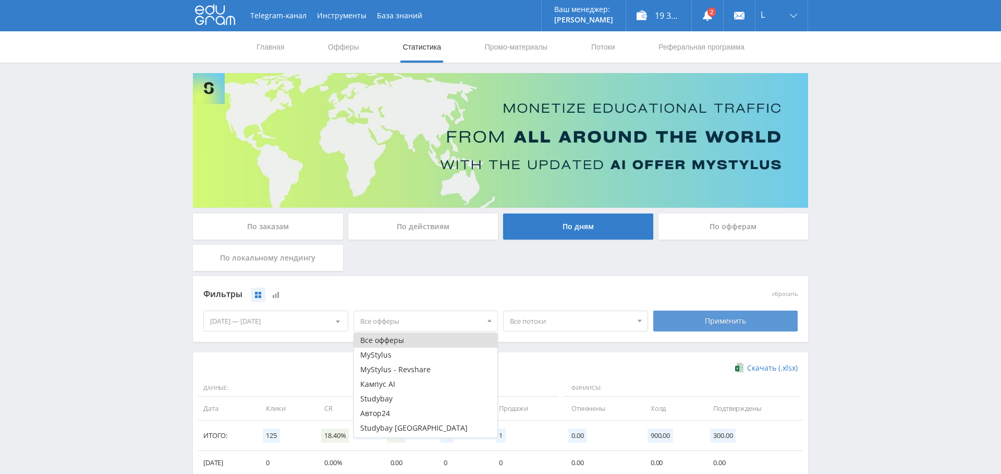
drag, startPoint x: 711, startPoint y: 318, endPoint x: 698, endPoint y: 328, distance: 16.4
click at [711, 318] on div "Применить" at bounding box center [726, 320] width 145 height 21
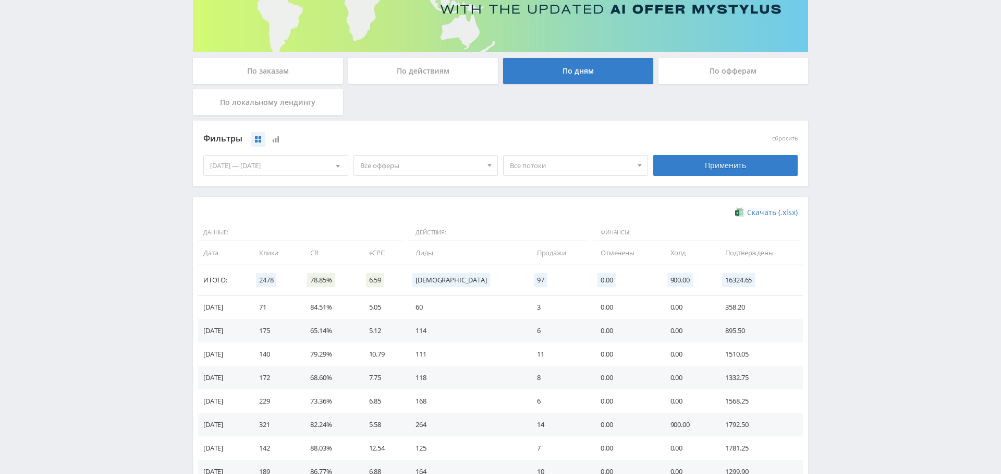
scroll to position [178, 0]
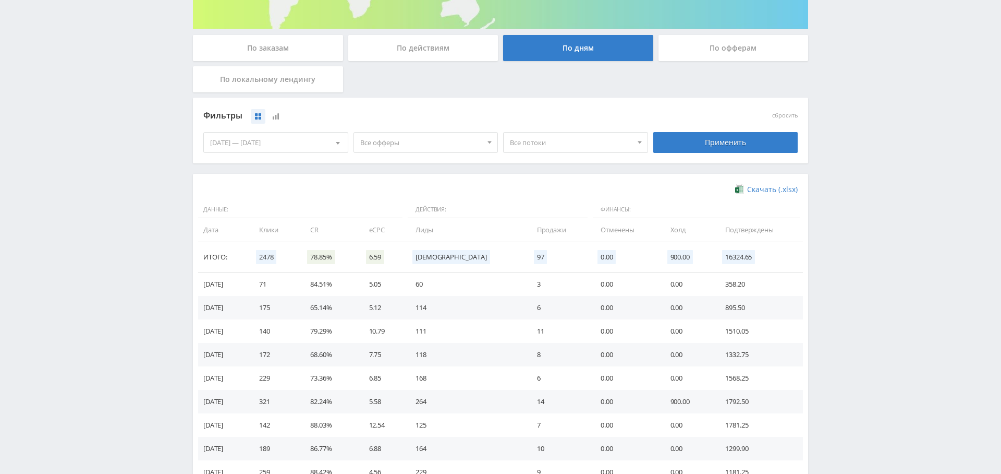
click at [420, 141] on span "Все офферы" at bounding box center [421, 142] width 122 height 20
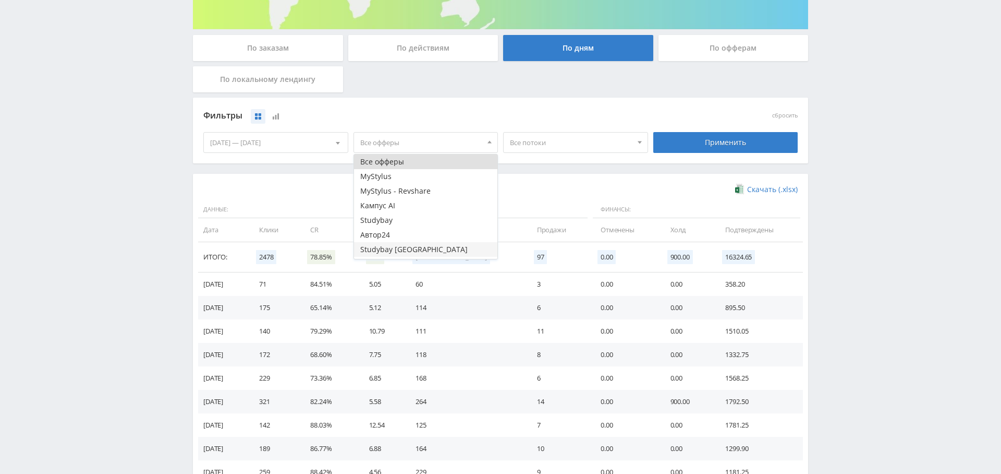
scroll to position [13, 0]
click at [426, 247] on button "Study AI (RevShare)" at bounding box center [426, 251] width 144 height 15
click at [567, 148] on span "Все потоки" at bounding box center [571, 142] width 122 height 20
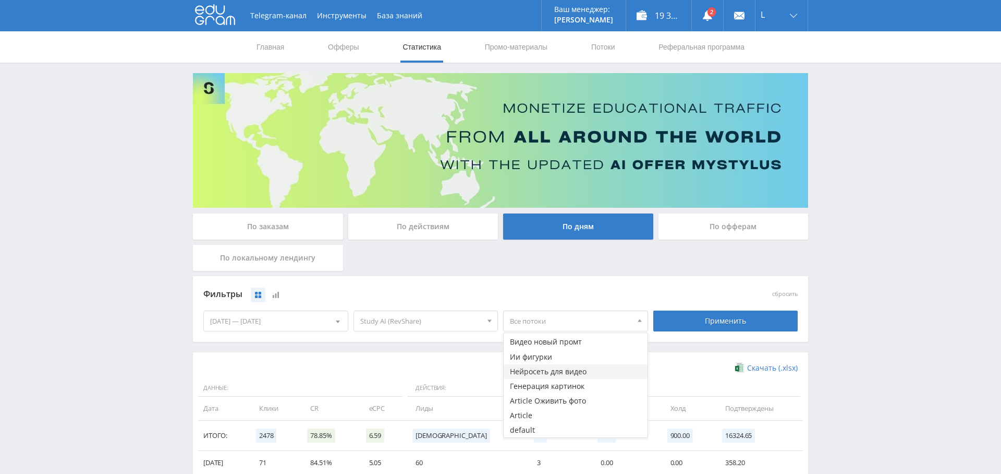
scroll to position [73, 0]
click at [563, 407] on button "Ии фигурки" at bounding box center [576, 413] width 144 height 15
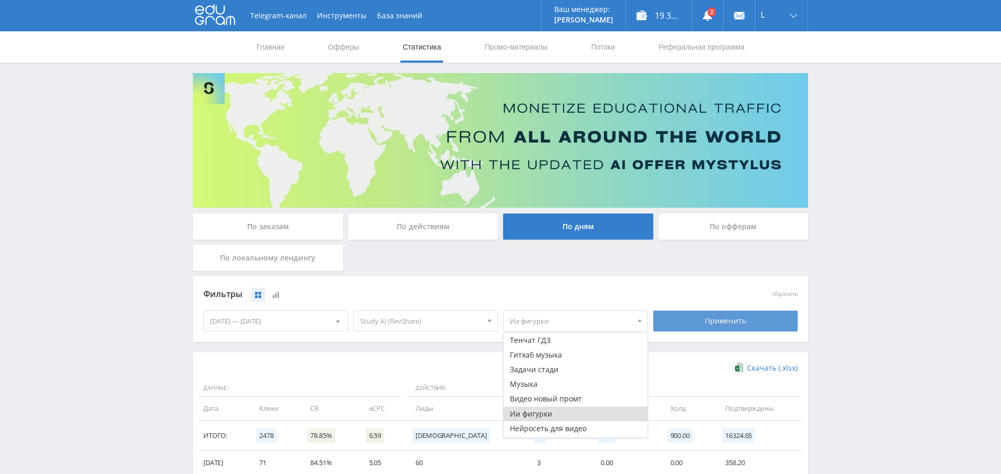
click at [722, 319] on div "Применить" at bounding box center [726, 320] width 145 height 21
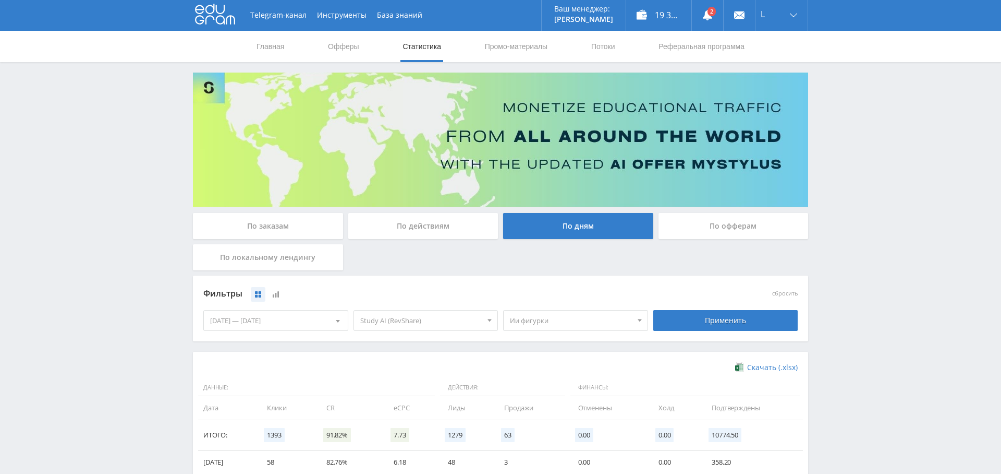
scroll to position [0, 0]
click at [783, 76] on link "Выход" at bounding box center [782, 79] width 52 height 19
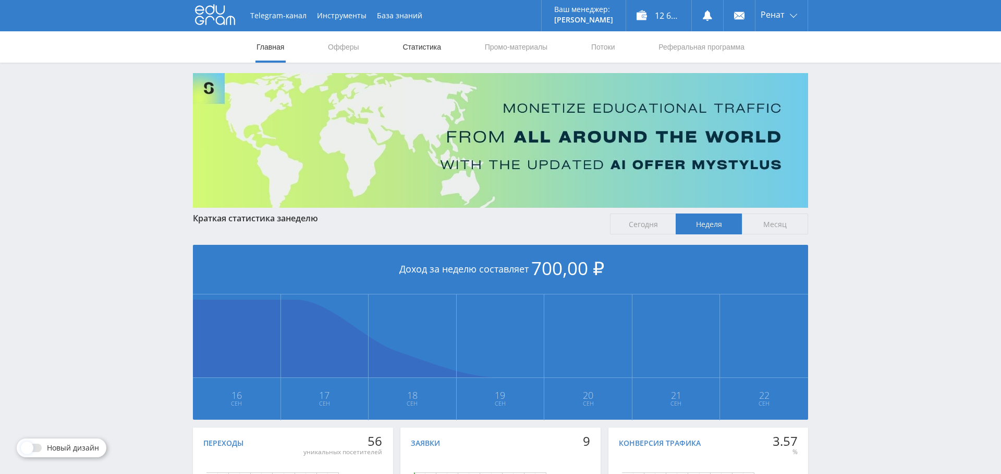
click at [414, 47] on link "Статистика" at bounding box center [422, 46] width 41 height 31
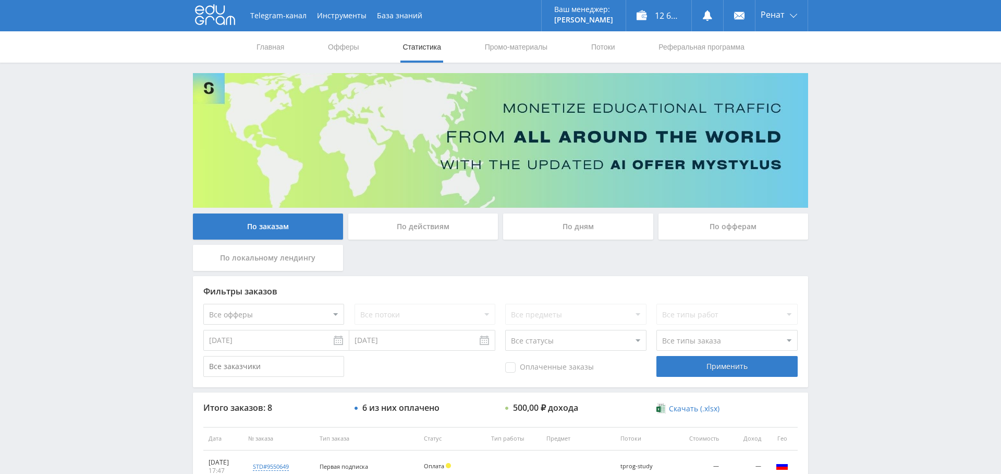
click at [609, 222] on div "По дням" at bounding box center [578, 226] width 150 height 26
click at [0, 0] on input "По дням" at bounding box center [0, 0] width 0 height 0
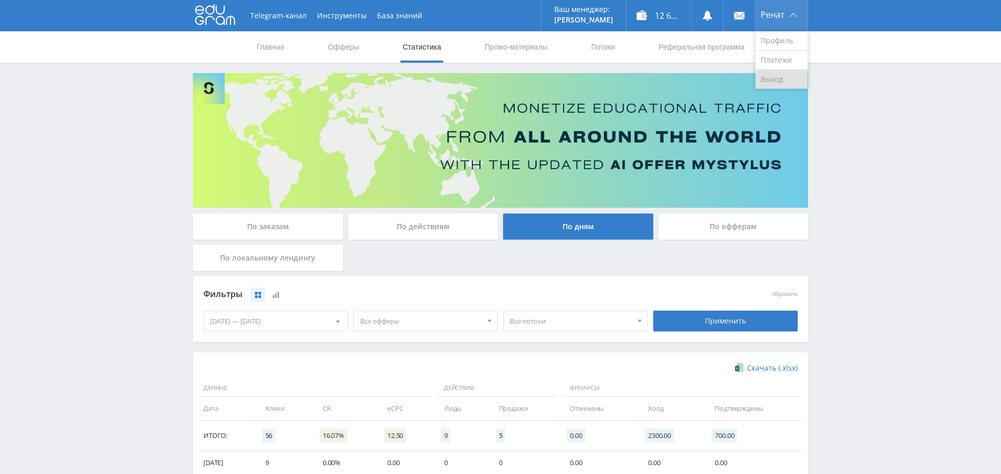
click at [784, 77] on link "Выход" at bounding box center [782, 79] width 52 height 19
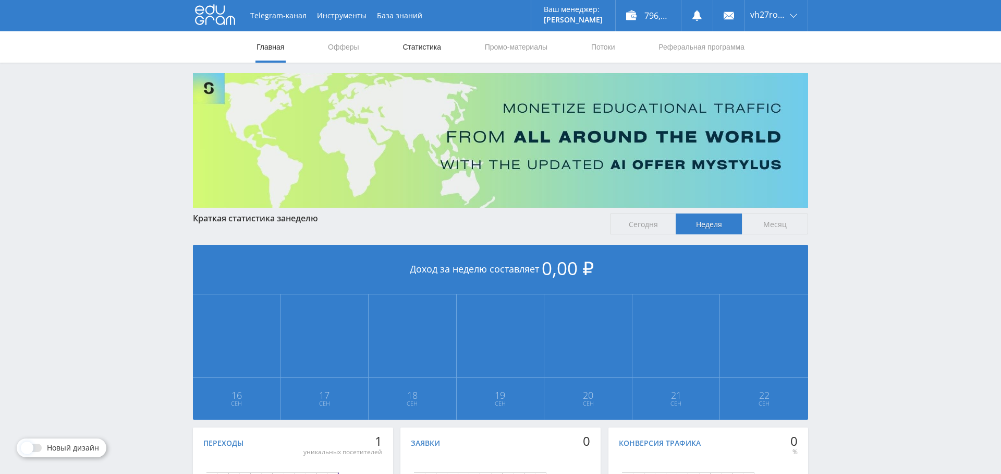
click at [421, 44] on link "Статистика" at bounding box center [422, 46] width 41 height 31
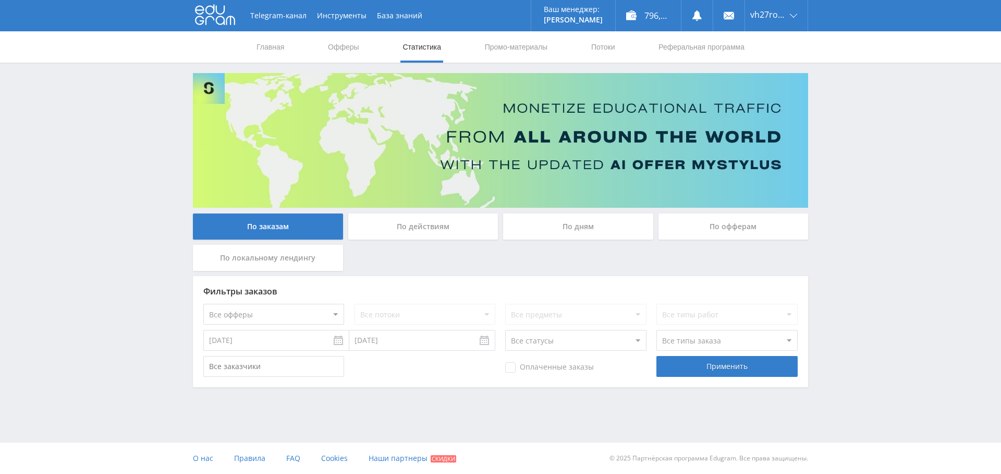
click at [592, 226] on div "По дням" at bounding box center [578, 226] width 150 height 26
click at [0, 0] on input "По дням" at bounding box center [0, 0] width 0 height 0
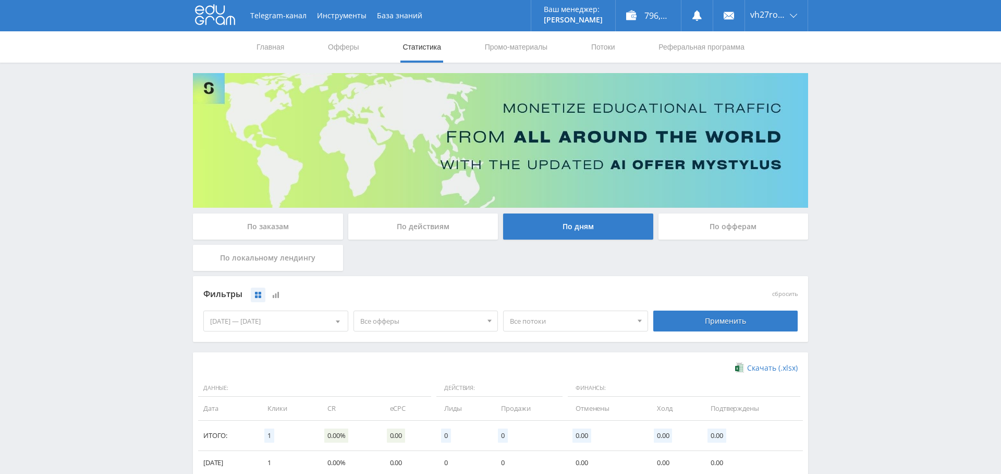
scroll to position [208, 0]
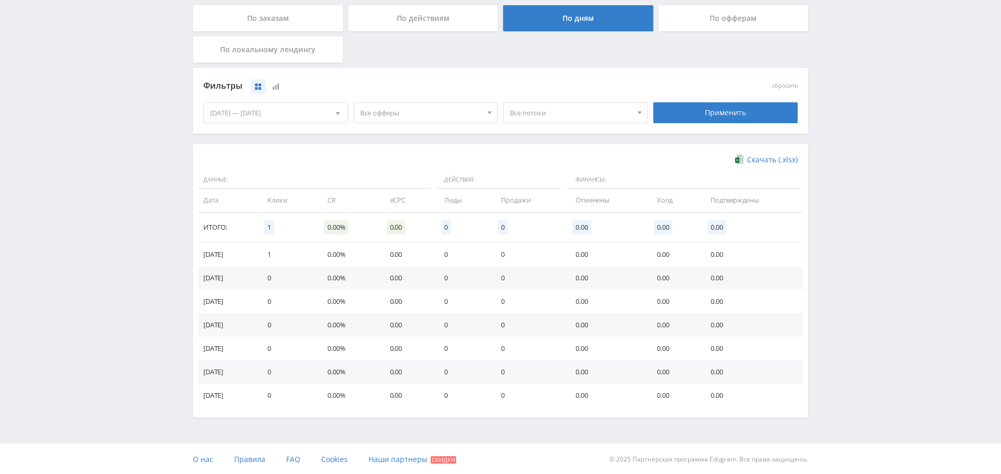
click at [308, 119] on div "[DATE] — [DATE]" at bounding box center [276, 113] width 144 height 20
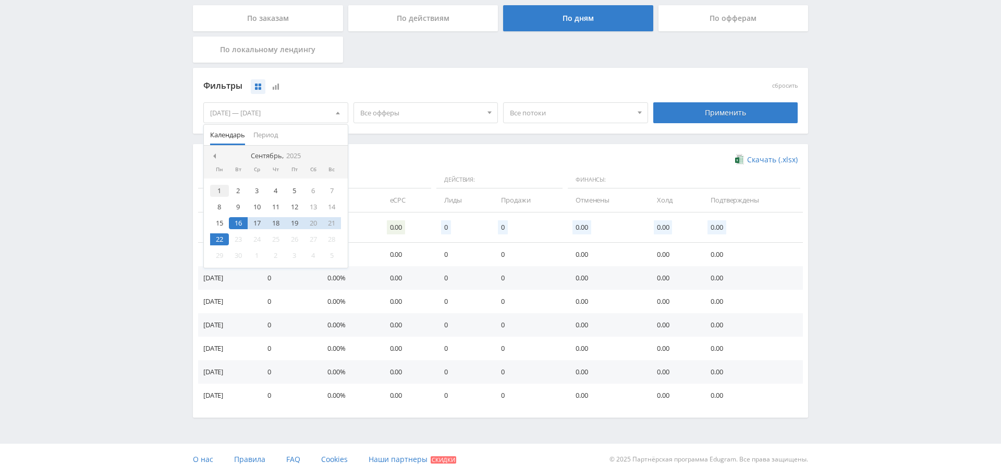
click at [221, 192] on div "1" at bounding box center [219, 191] width 19 height 12
click at [221, 234] on div "22" at bounding box center [219, 239] width 19 height 12
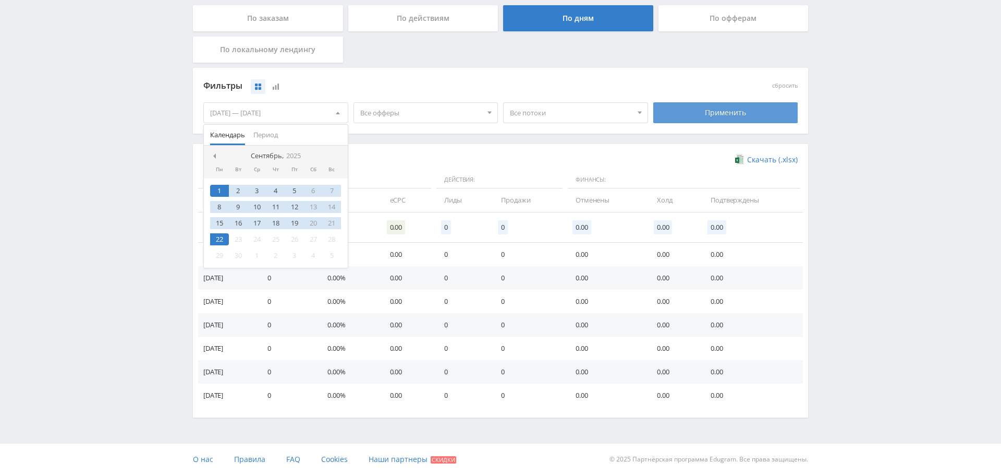
click at [718, 115] on div "Применить" at bounding box center [726, 112] width 145 height 21
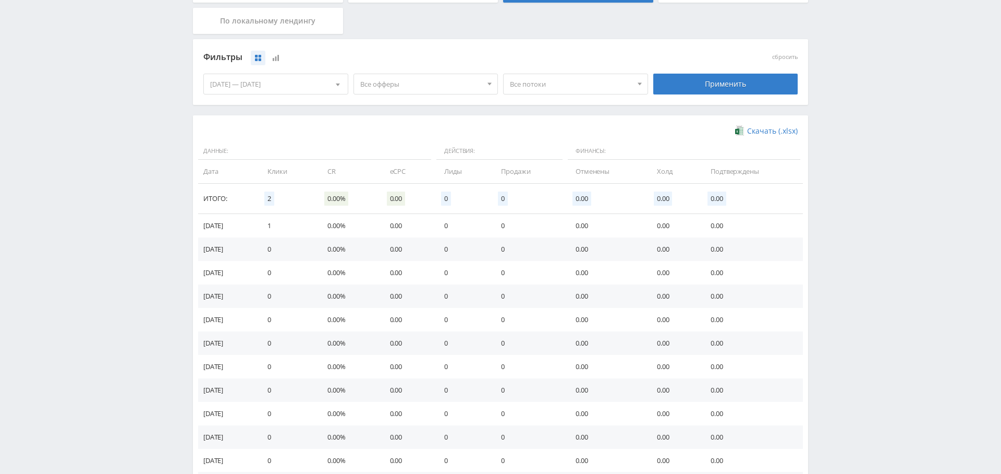
scroll to position [0, 0]
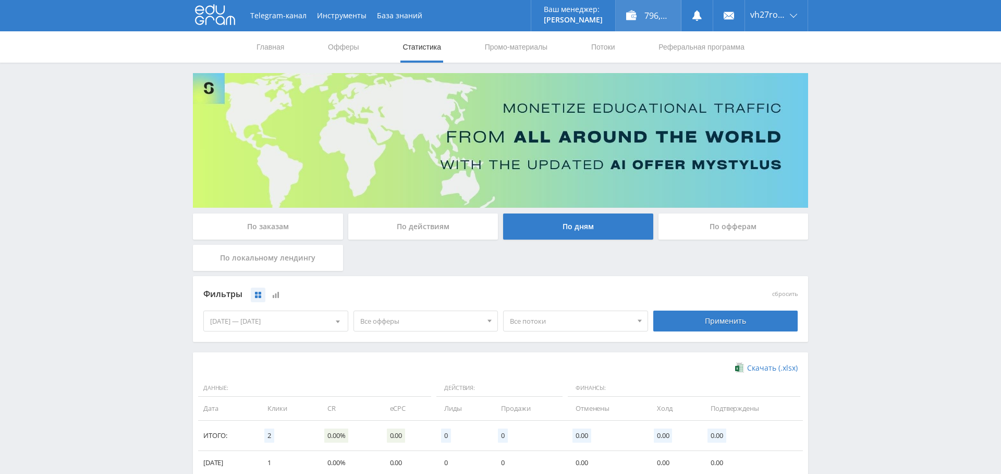
click at [663, 21] on div "796,00 ₽" at bounding box center [648, 15] width 65 height 31
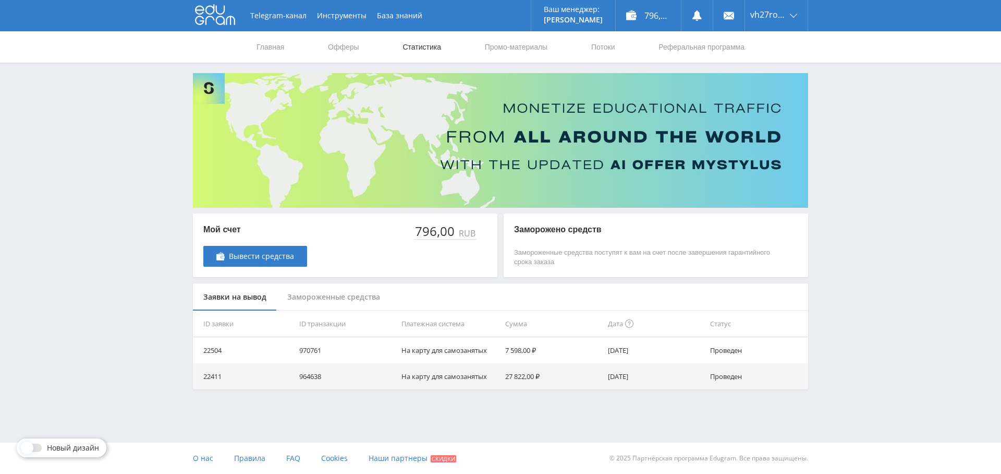
click at [430, 51] on link "Статистика" at bounding box center [422, 46] width 41 height 31
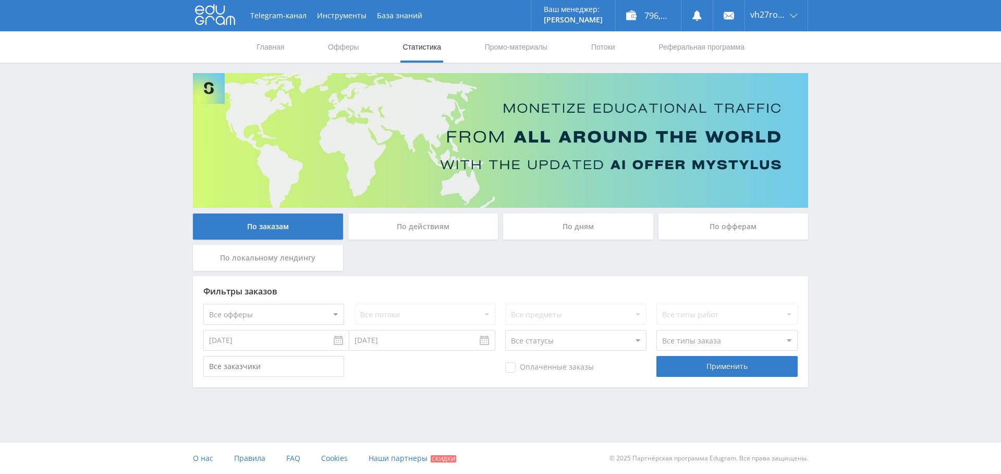
click at [588, 233] on div "По дням" at bounding box center [578, 226] width 150 height 26
click at [0, 0] on input "По дням" at bounding box center [0, 0] width 0 height 0
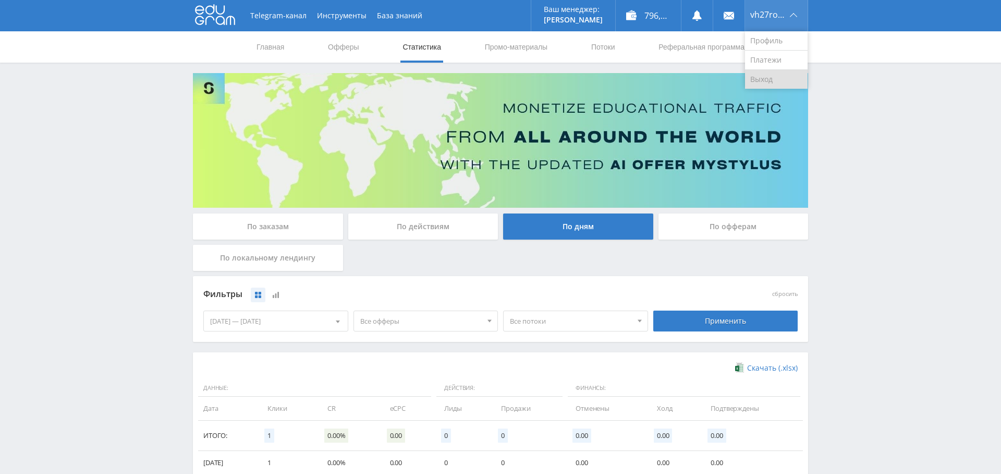
drag, startPoint x: 777, startPoint y: 73, endPoint x: 774, endPoint y: 80, distance: 7.9
click at [777, 73] on link "Выход" at bounding box center [776, 79] width 63 height 19
